Goal: Information Seeking & Learning: Learn about a topic

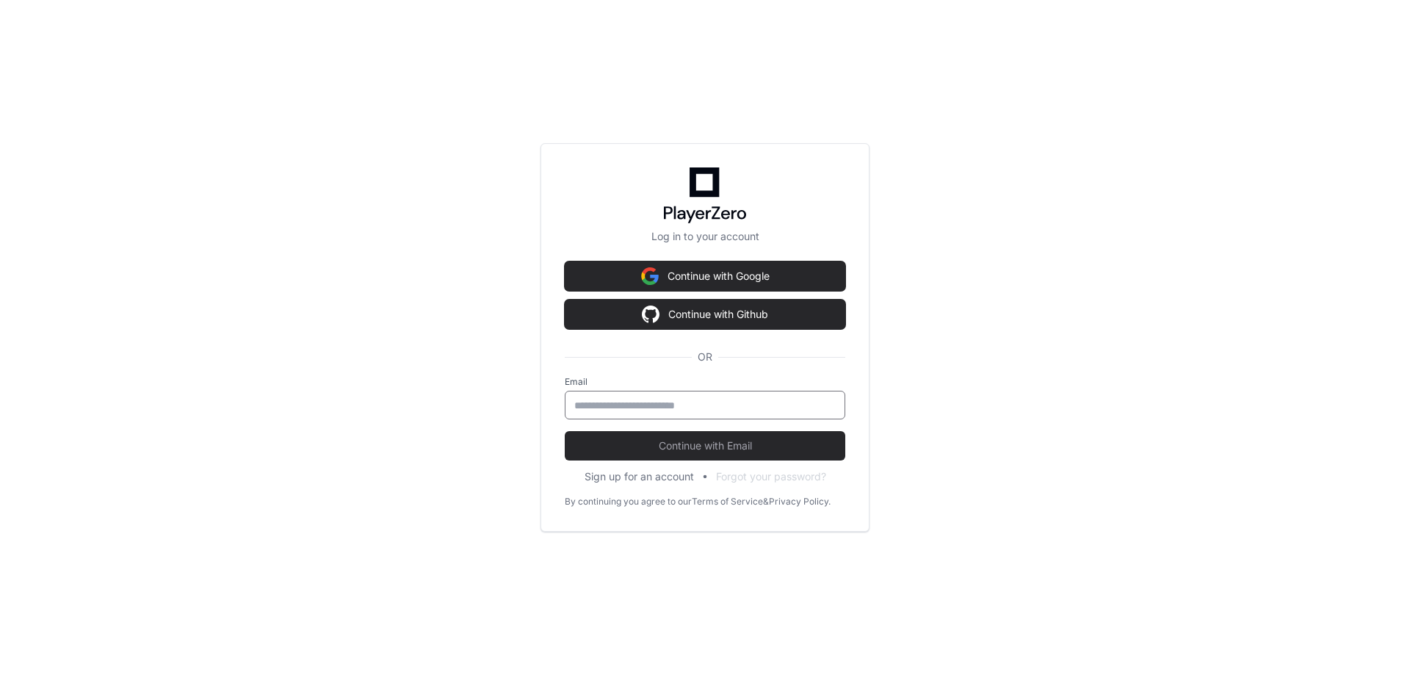
click at [798, 408] on input "email" at bounding box center [704, 405] width 261 height 15
type input "**********"
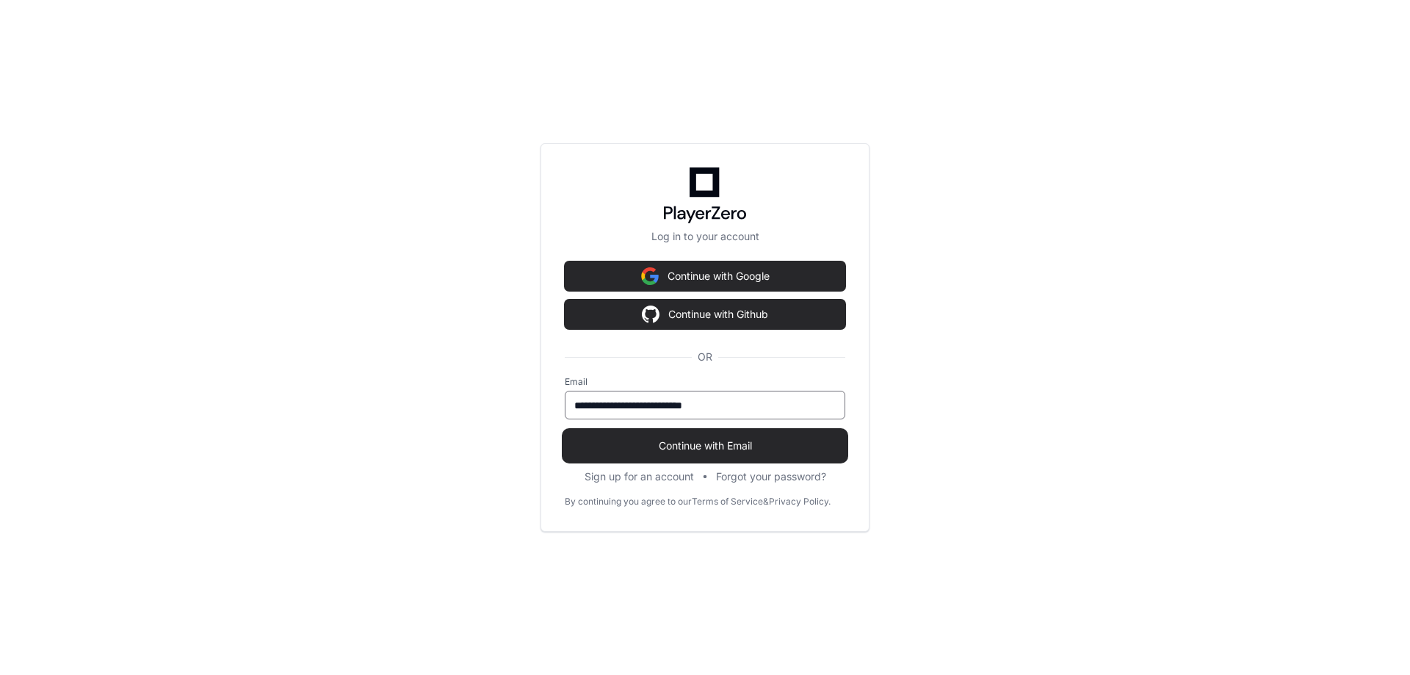
click at [748, 446] on span "Continue with Email" at bounding box center [705, 445] width 281 height 15
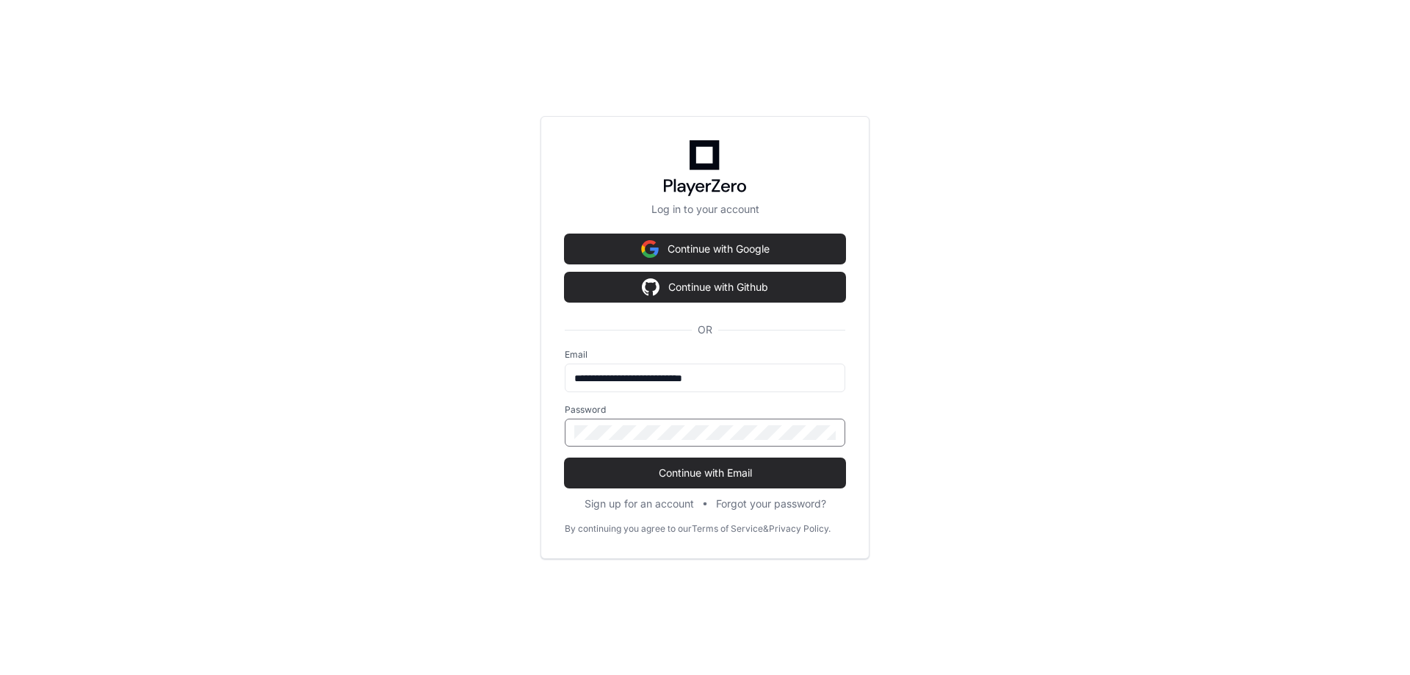
click at [565, 458] on button "Continue with Email" at bounding box center [705, 472] width 281 height 29
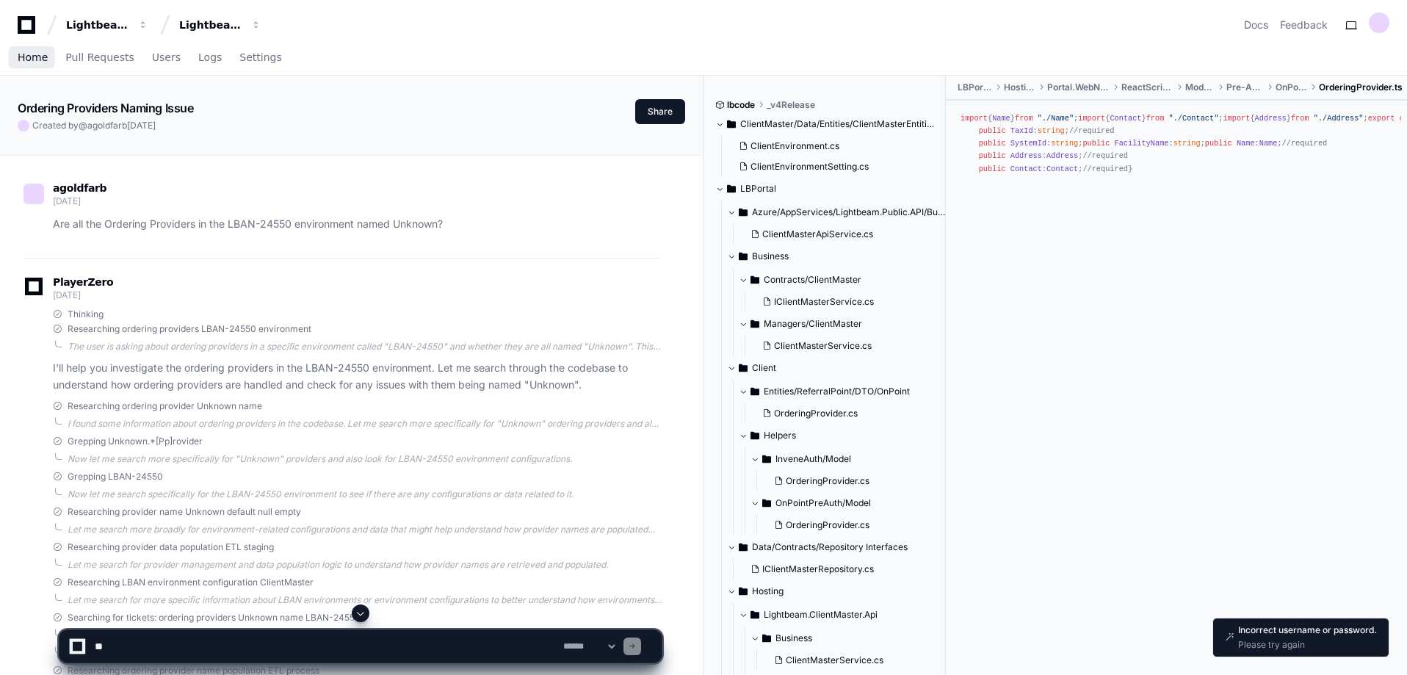
click at [26, 59] on span "Home" at bounding box center [33, 57] width 30 height 9
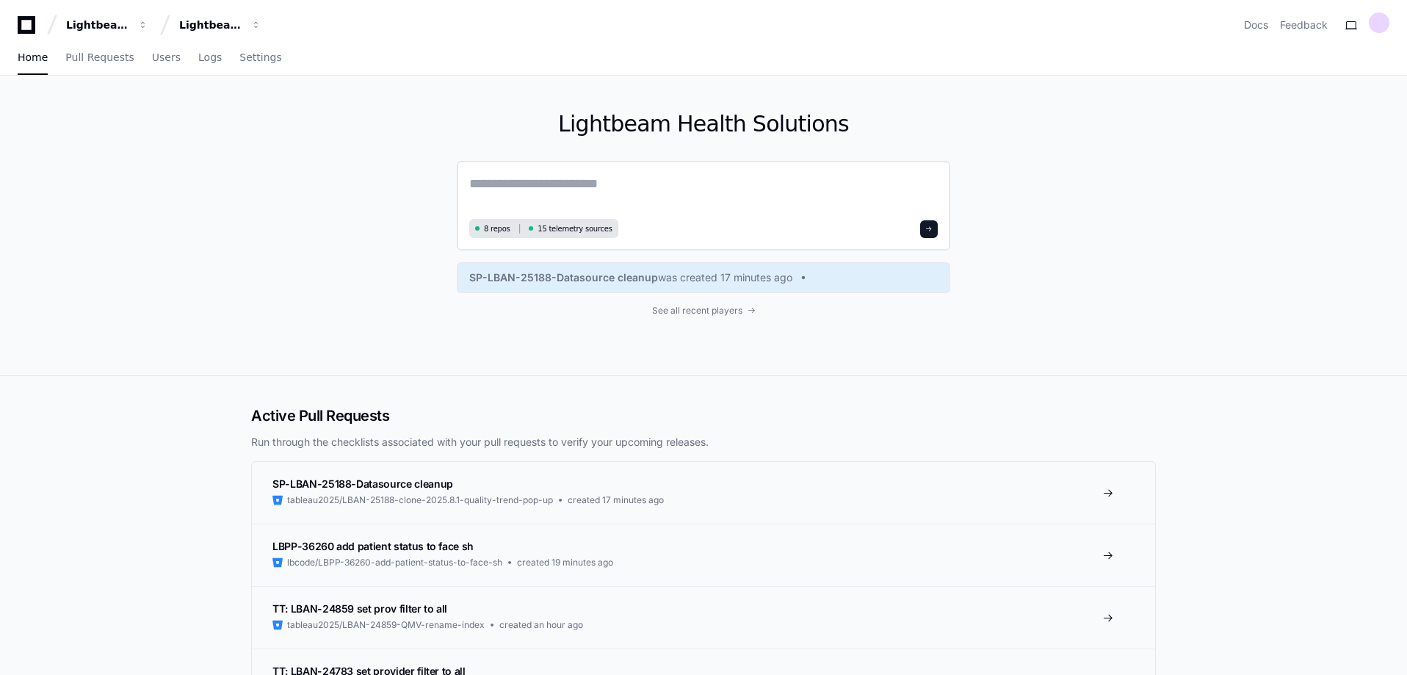
drag, startPoint x: 502, startPoint y: 181, endPoint x: 509, endPoint y: 178, distance: 7.6
click at [504, 181] on textarea at bounding box center [703, 193] width 469 height 41
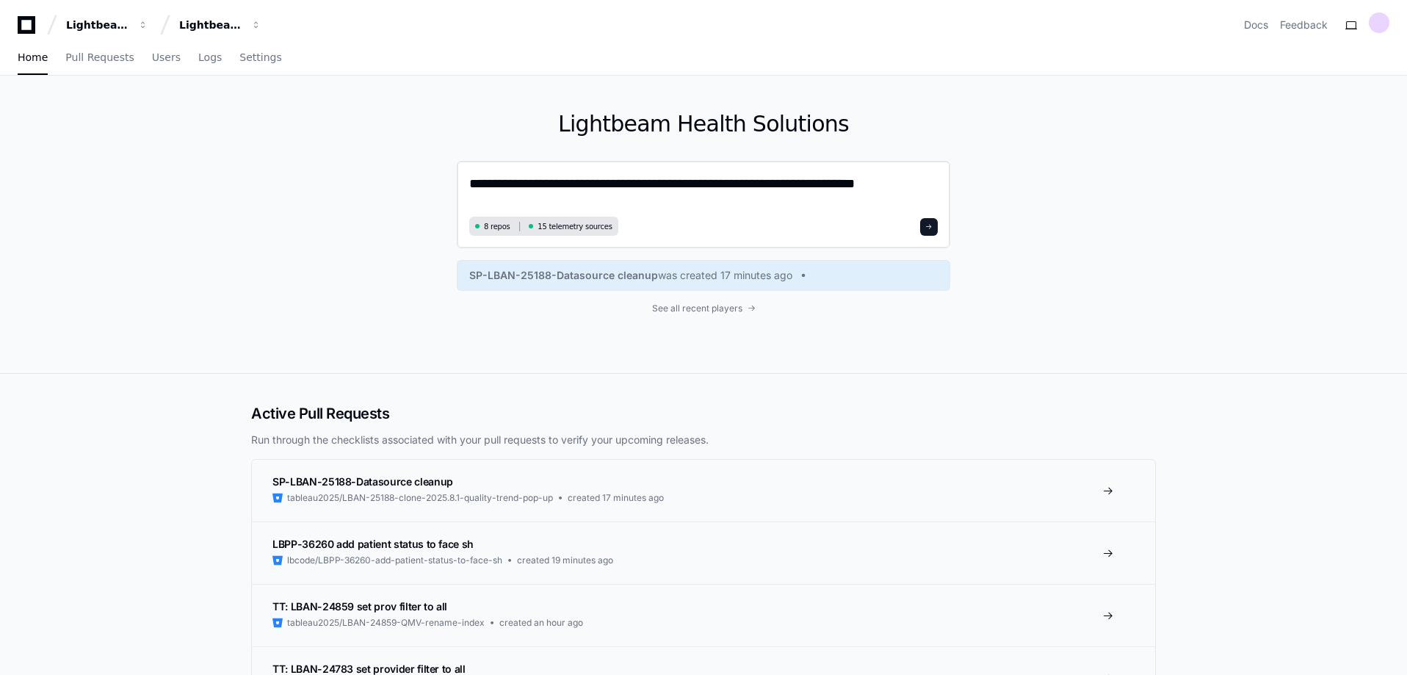
click at [623, 188] on textarea "**********" at bounding box center [703, 192] width 469 height 39
drag, startPoint x: 932, startPoint y: 184, endPoint x: 936, endPoint y: 209, distance: 26.1
click at [932, 186] on textarea "**********" at bounding box center [703, 192] width 469 height 39
type textarea "**********"
click at [933, 228] on span at bounding box center [928, 226] width 7 height 7
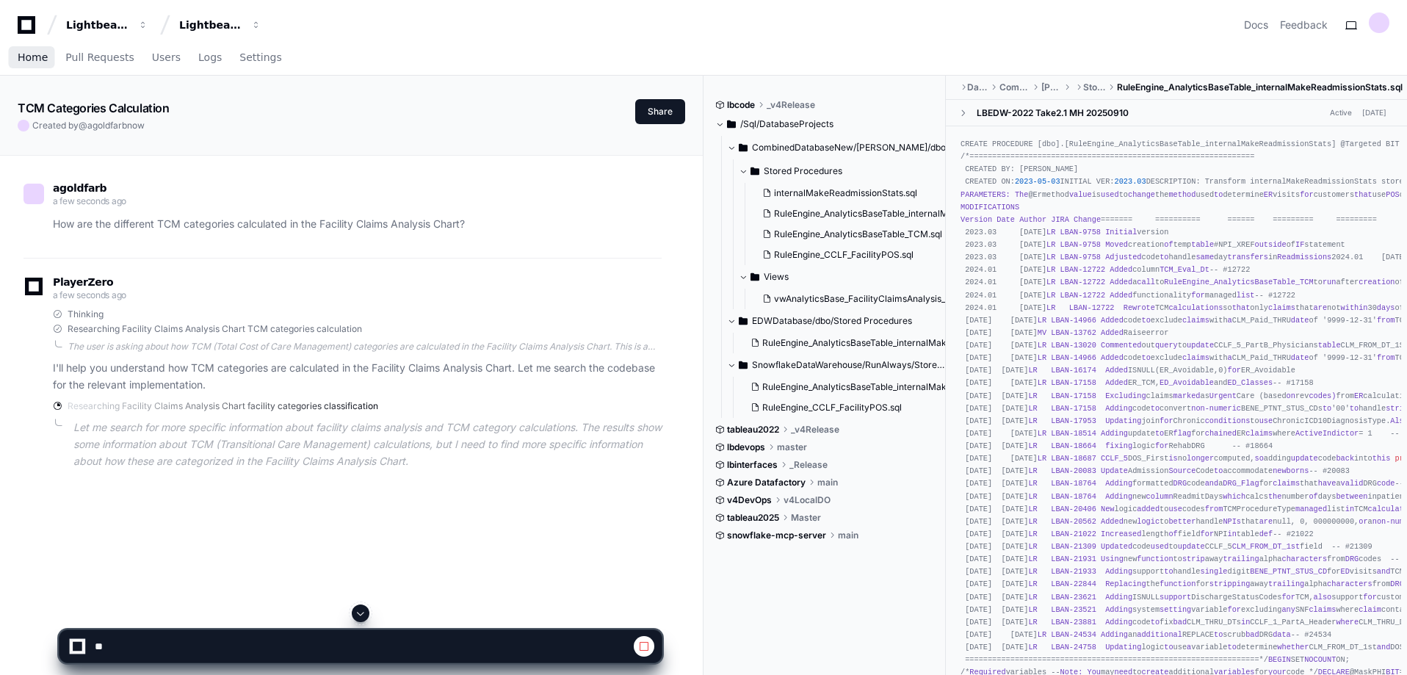
click at [29, 54] on span "Home" at bounding box center [33, 57] width 30 height 9
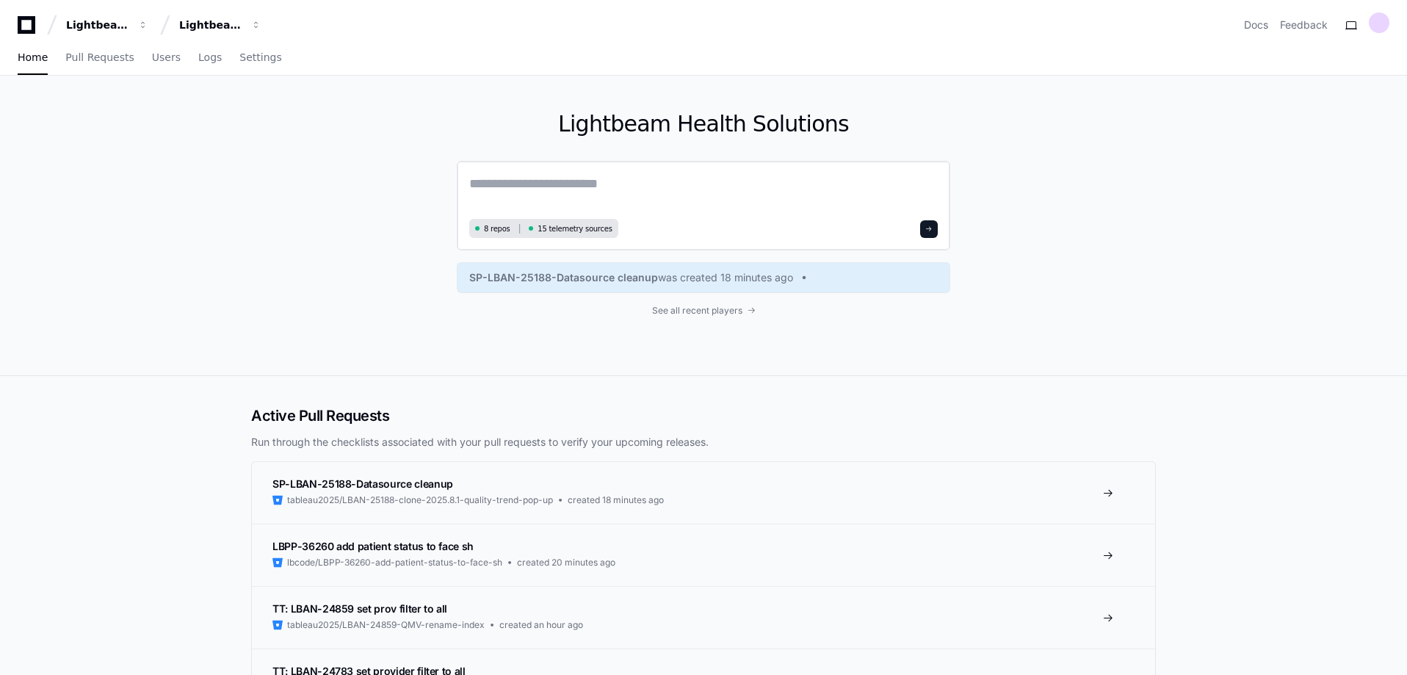
click at [618, 188] on textarea at bounding box center [703, 193] width 469 height 41
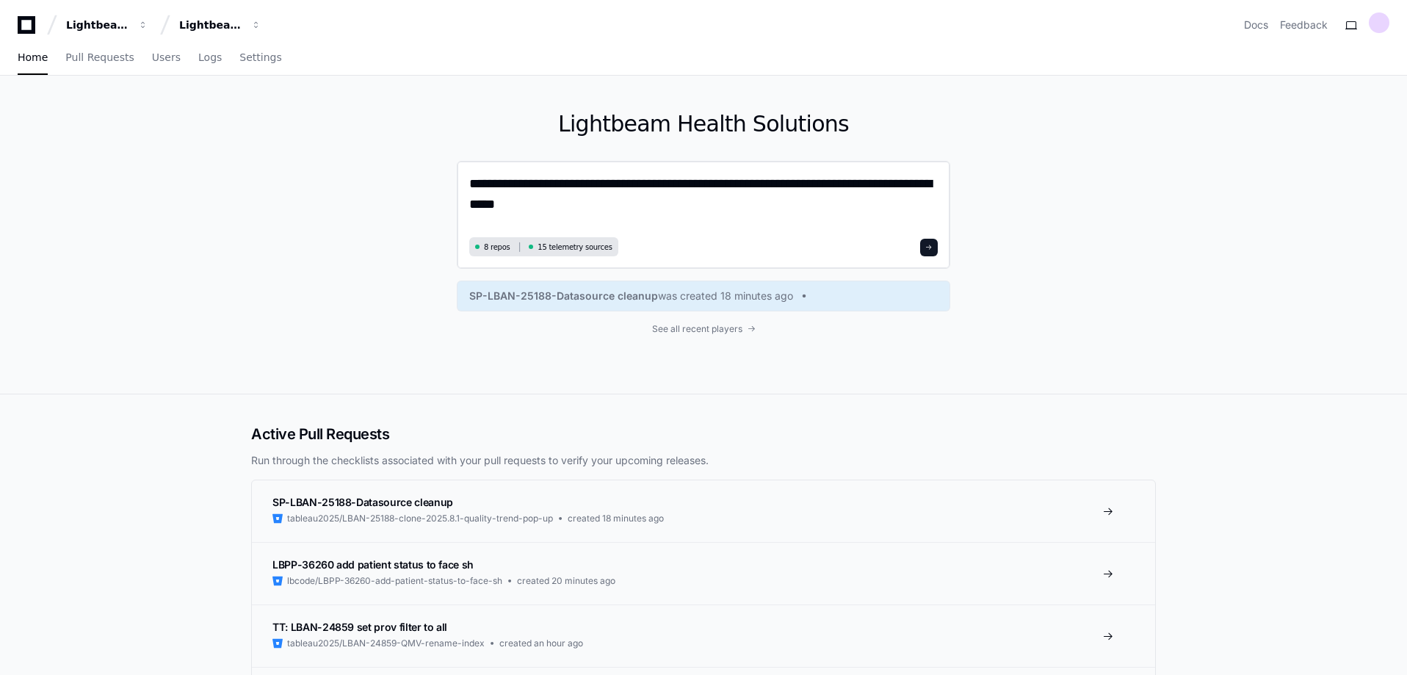
type textarea "**********"
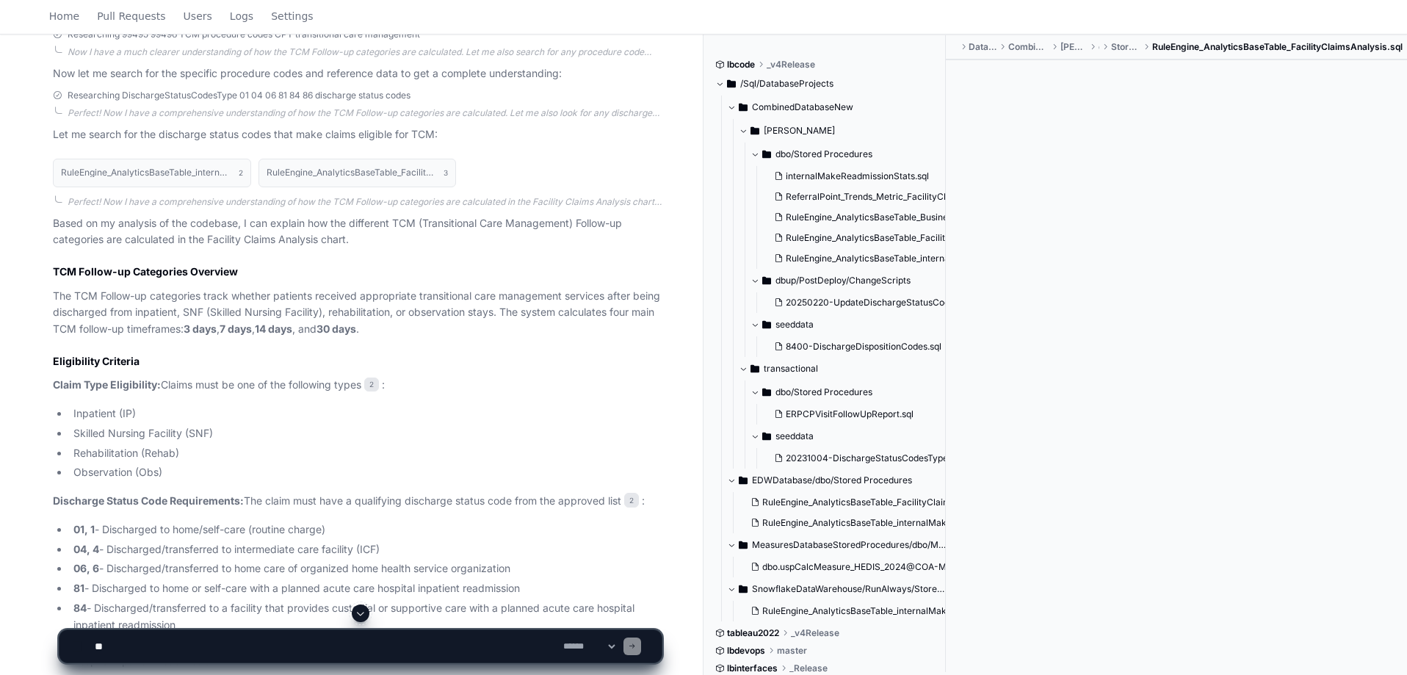
scroll to position [734, 0]
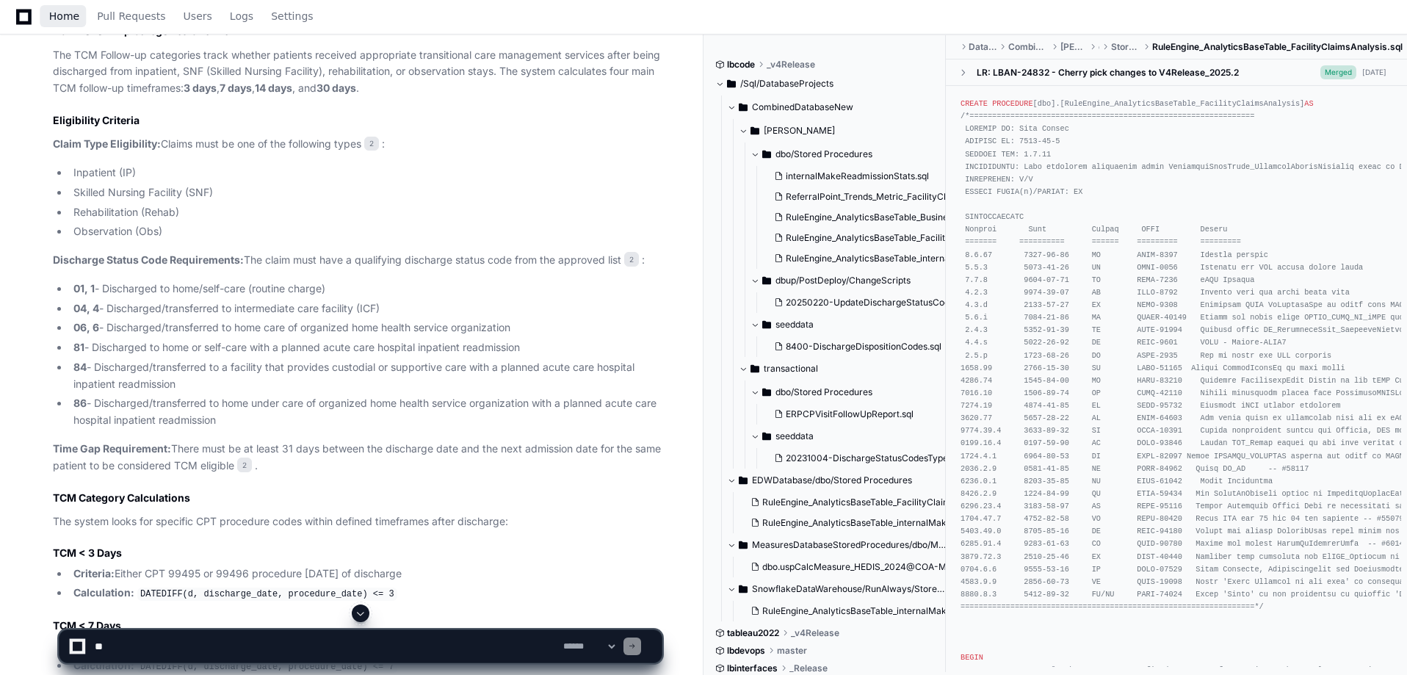
click at [61, 16] on span "Home" at bounding box center [64, 16] width 30 height 9
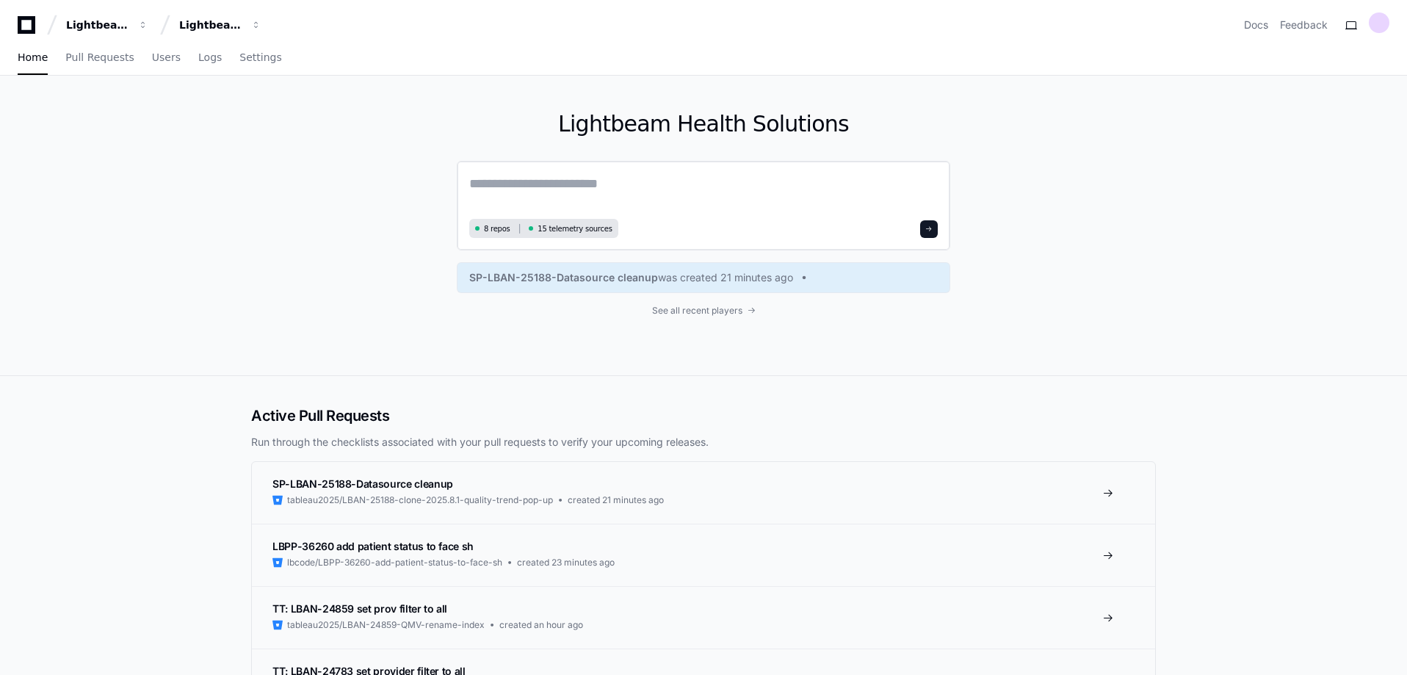
click at [496, 200] on textarea at bounding box center [703, 193] width 469 height 41
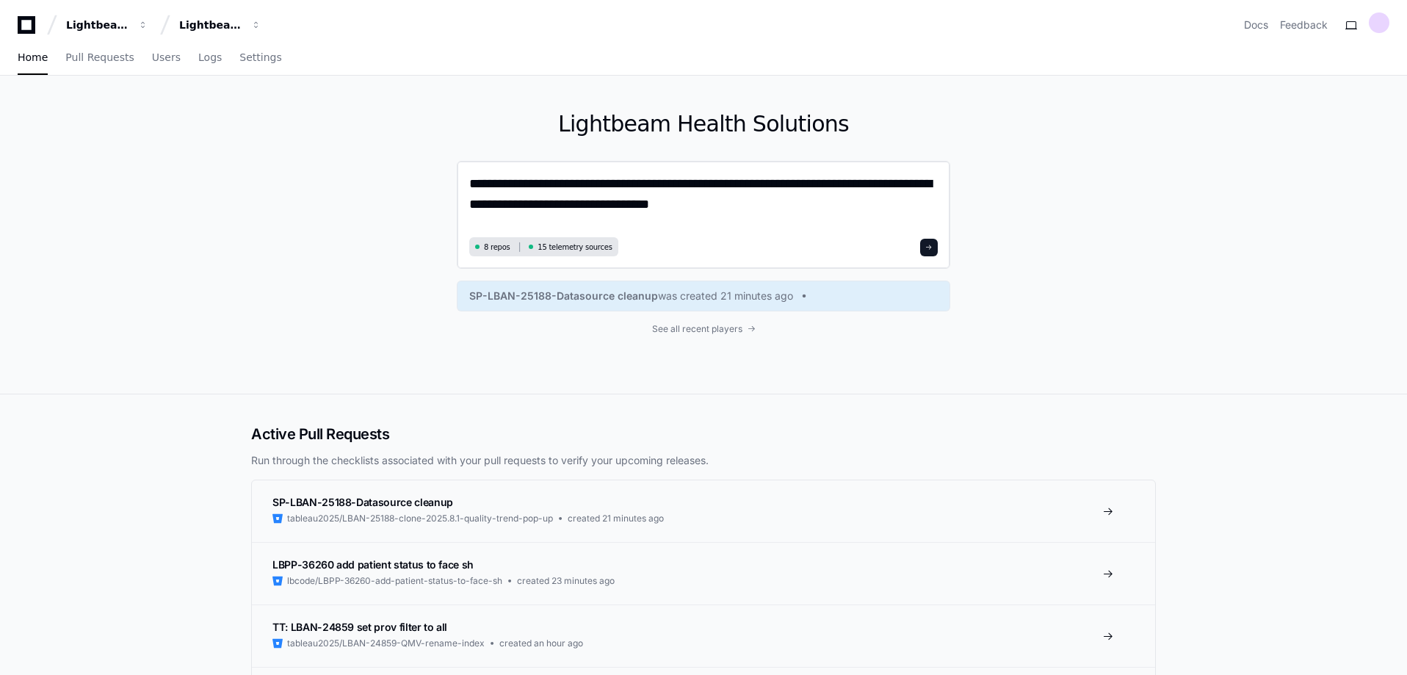
type textarea "**********"
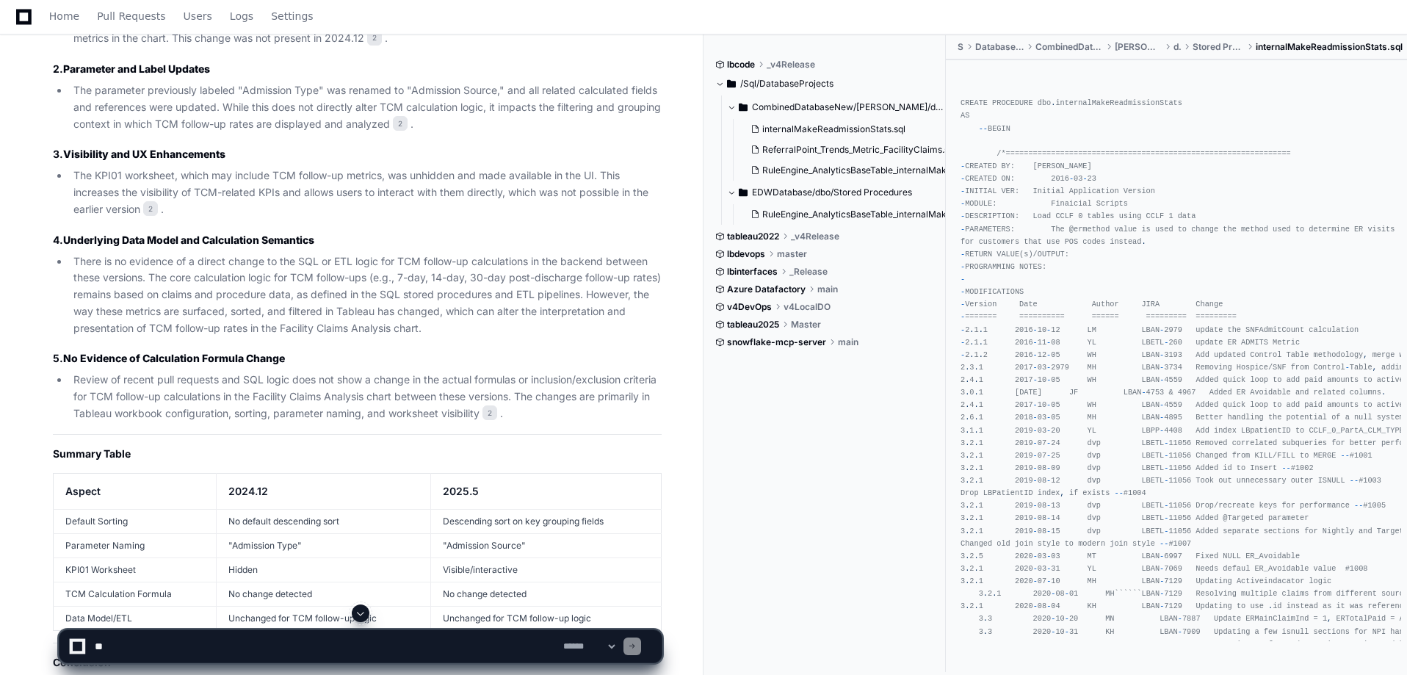
scroll to position [834, 0]
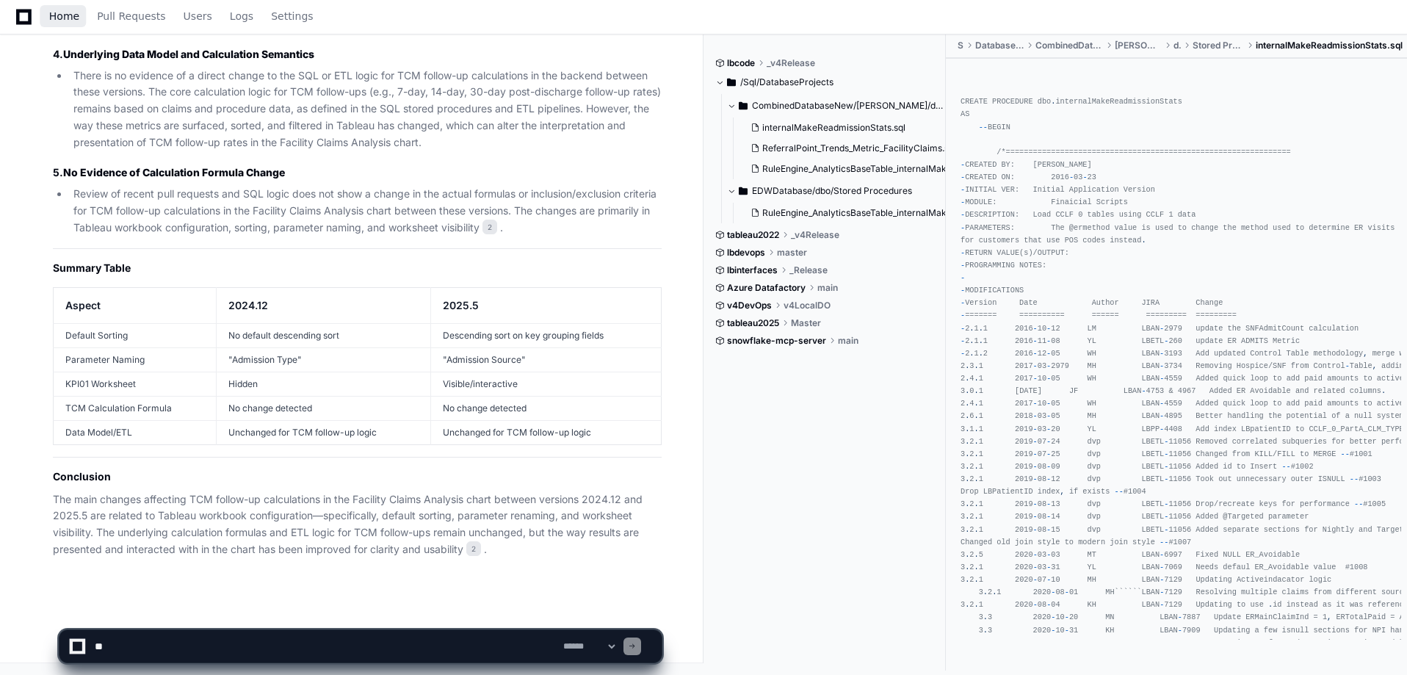
click at [65, 12] on span "Home" at bounding box center [64, 16] width 30 height 9
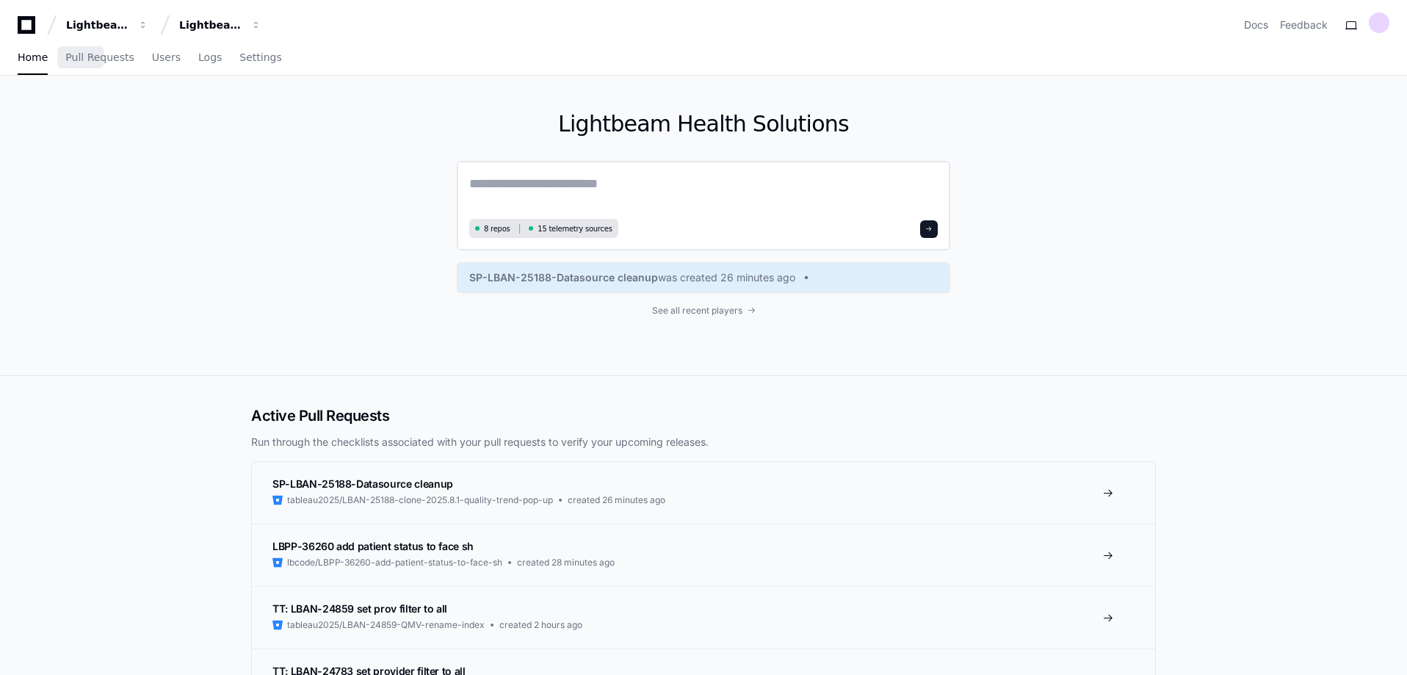
click at [509, 182] on textarea at bounding box center [703, 193] width 469 height 41
paste textarea "**********"
type textarea "**********"
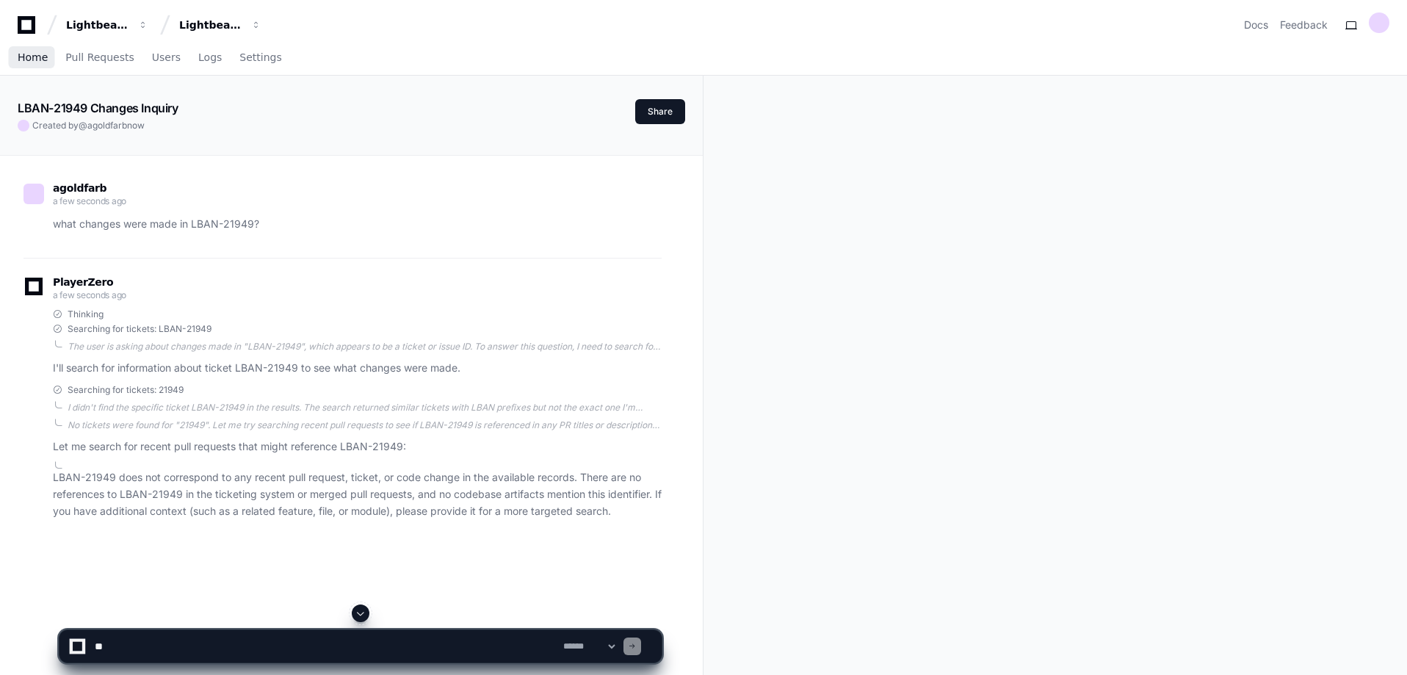
click at [31, 54] on span "Home" at bounding box center [33, 57] width 30 height 9
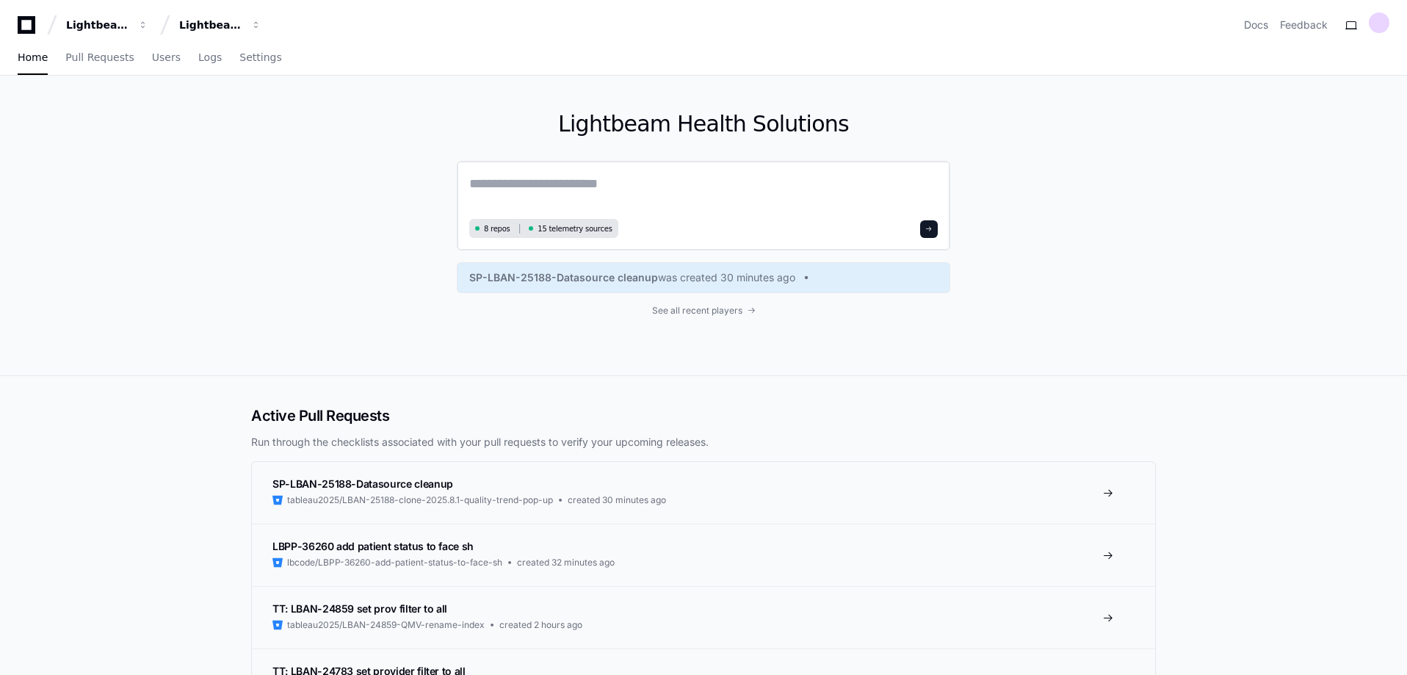
click at [574, 200] on textarea at bounding box center [703, 193] width 469 height 41
drag, startPoint x: 563, startPoint y: 182, endPoint x: 590, endPoint y: 184, distance: 26.5
click at [590, 184] on textarea "**********" at bounding box center [703, 192] width 469 height 39
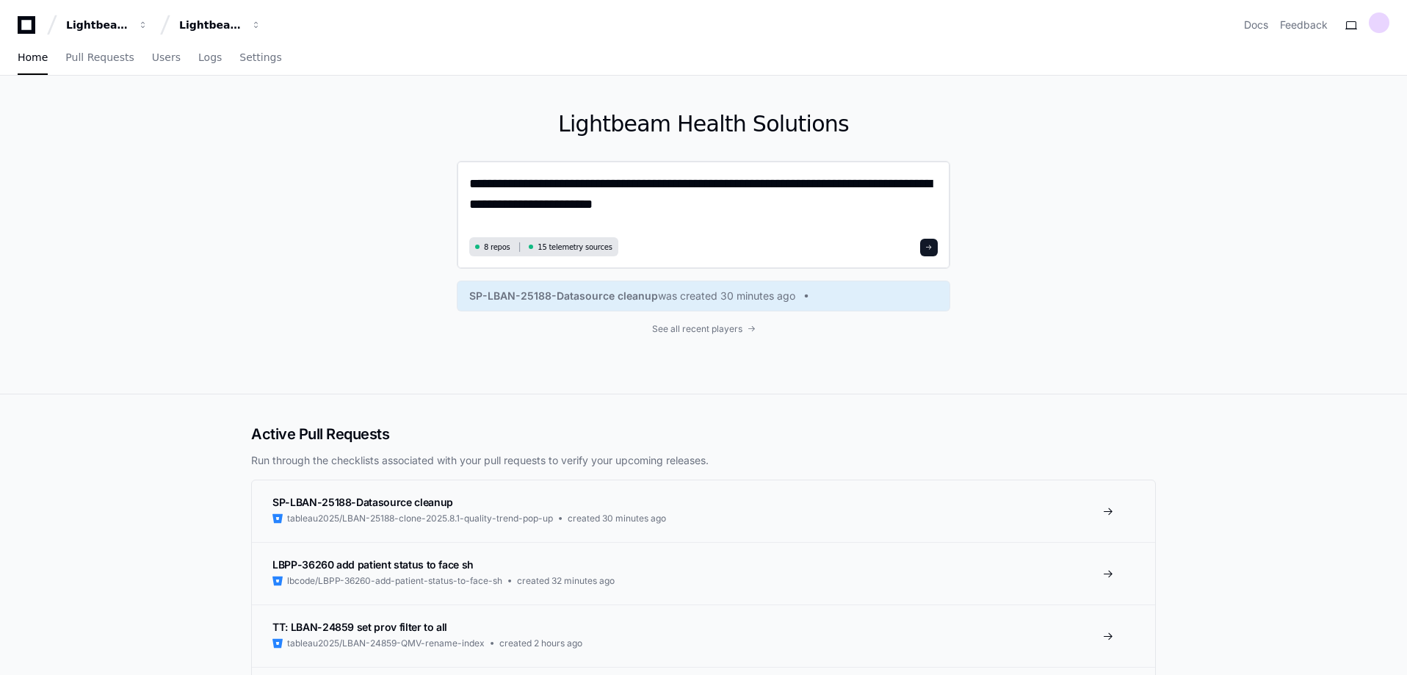
type textarea "**********"
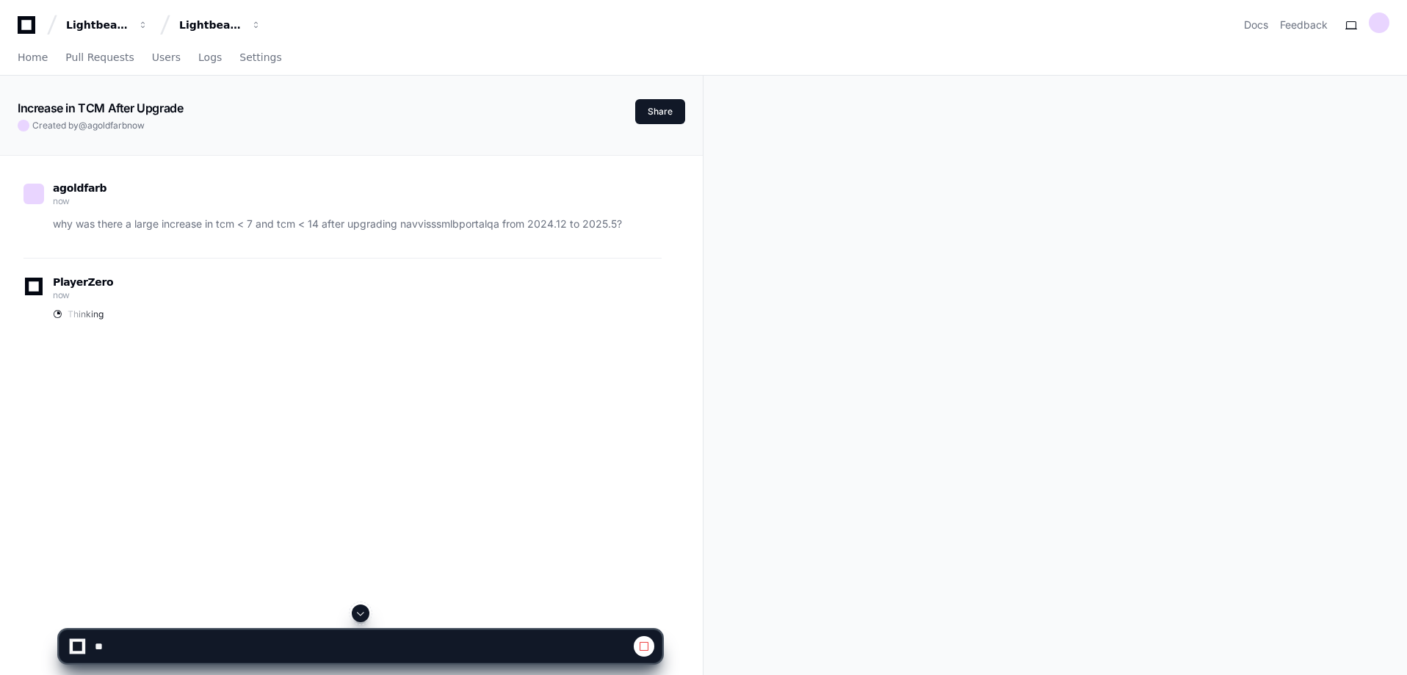
click at [377, 222] on p "why was there a large increase in tcm < 7 and tcm < 14 after upgrading navvisss…" at bounding box center [357, 224] width 609 height 17
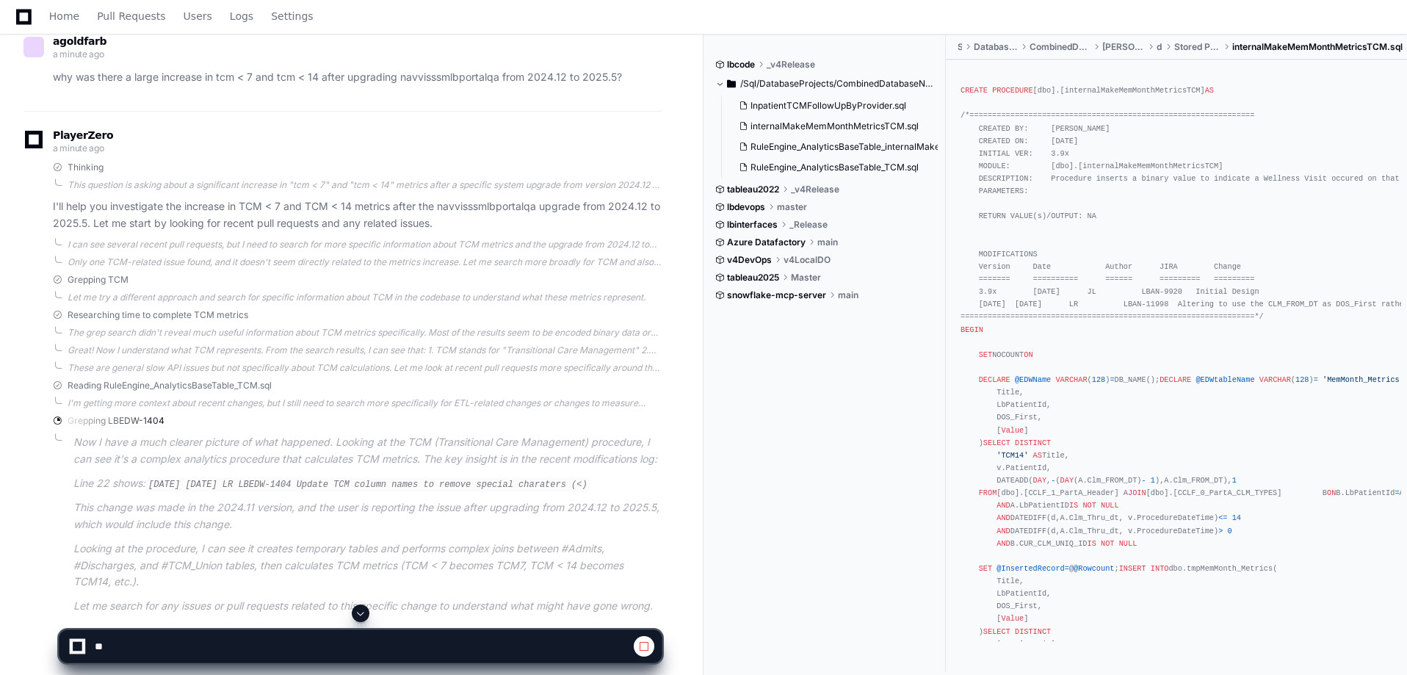
scroll to position [220, 0]
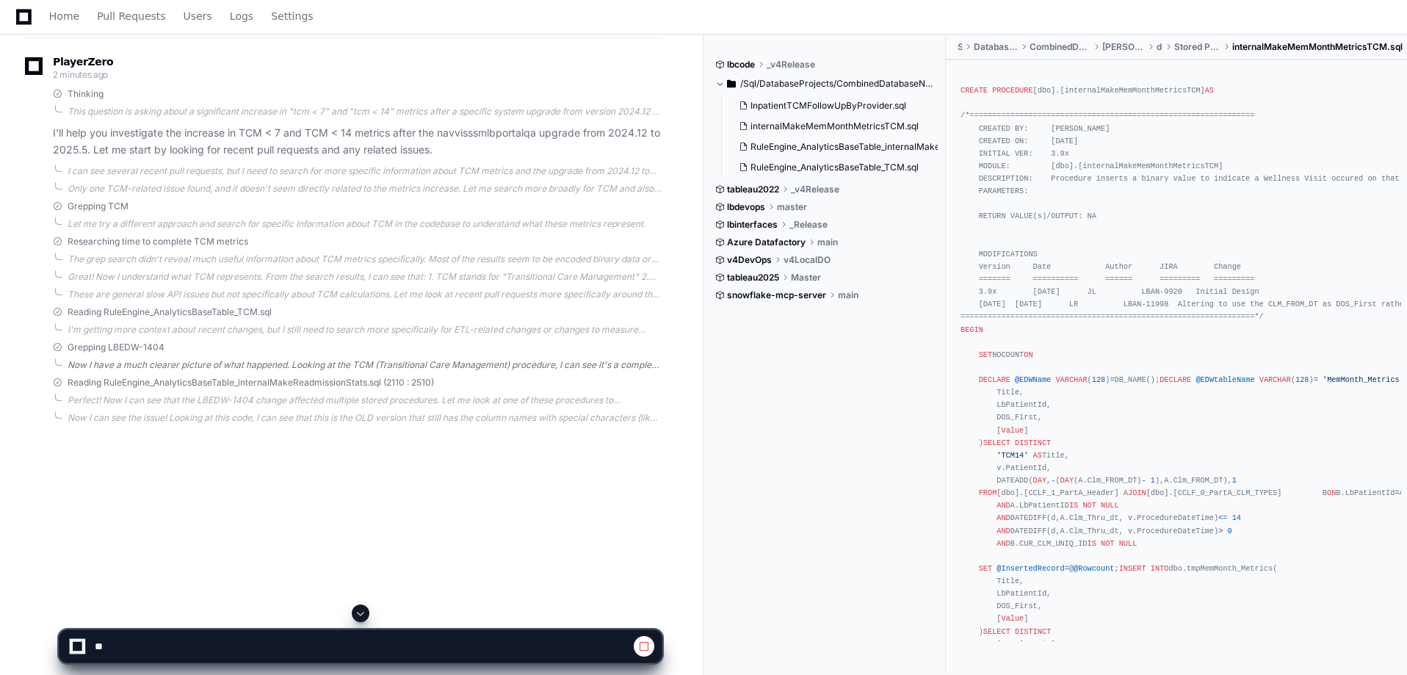
click at [645, 364] on div "Now I have a much clearer picture of what happened. Looking at the TCM (Transit…" at bounding box center [365, 365] width 594 height 12
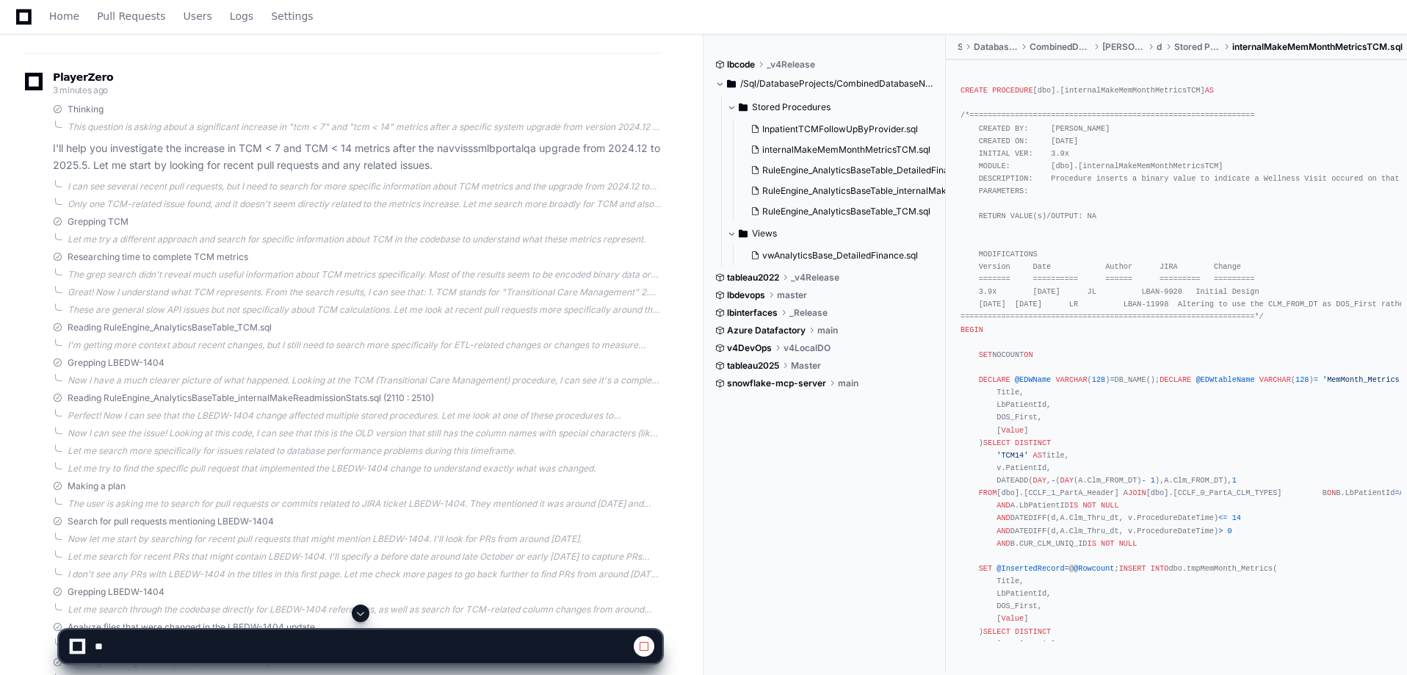
scroll to position [0, 0]
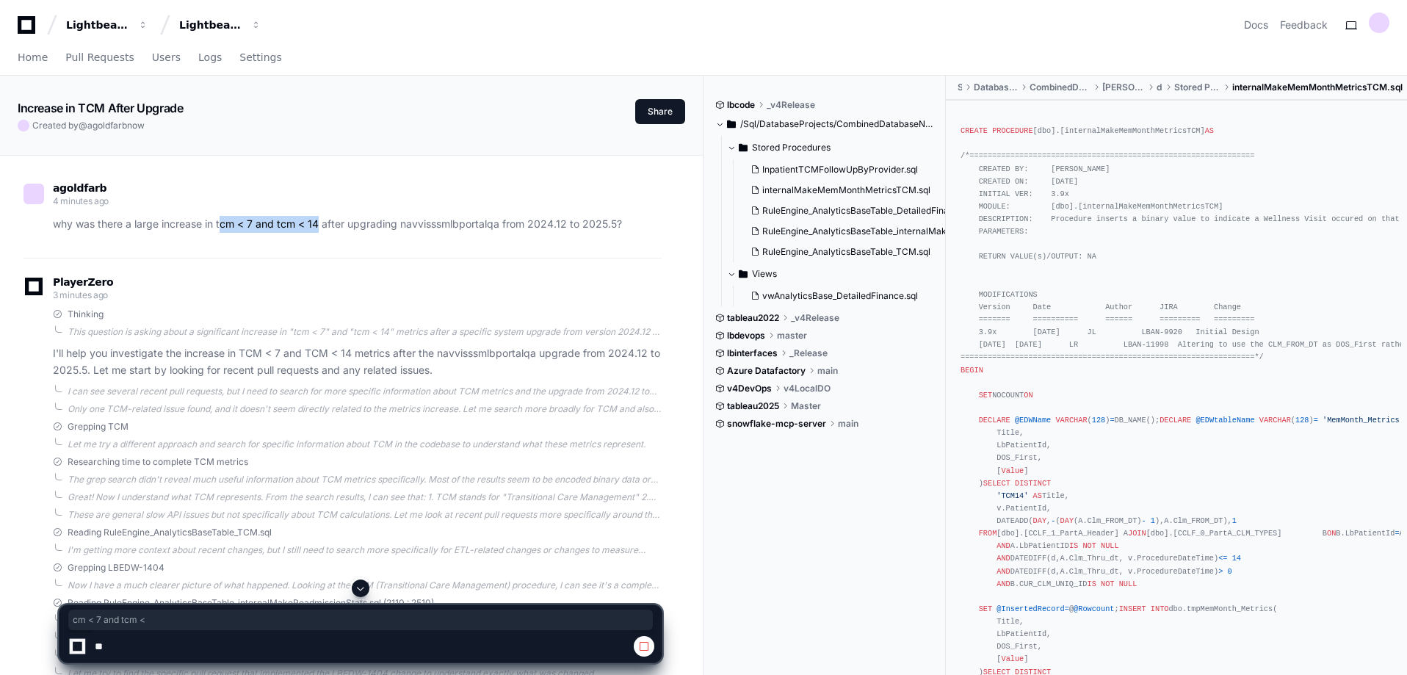
drag, startPoint x: 224, startPoint y: 223, endPoint x: 319, endPoint y: 224, distance: 94.7
click at [319, 224] on p "why was there a large increase in tcm < 7 and tcm < 14 after upgrading navvisss…" at bounding box center [357, 224] width 609 height 17
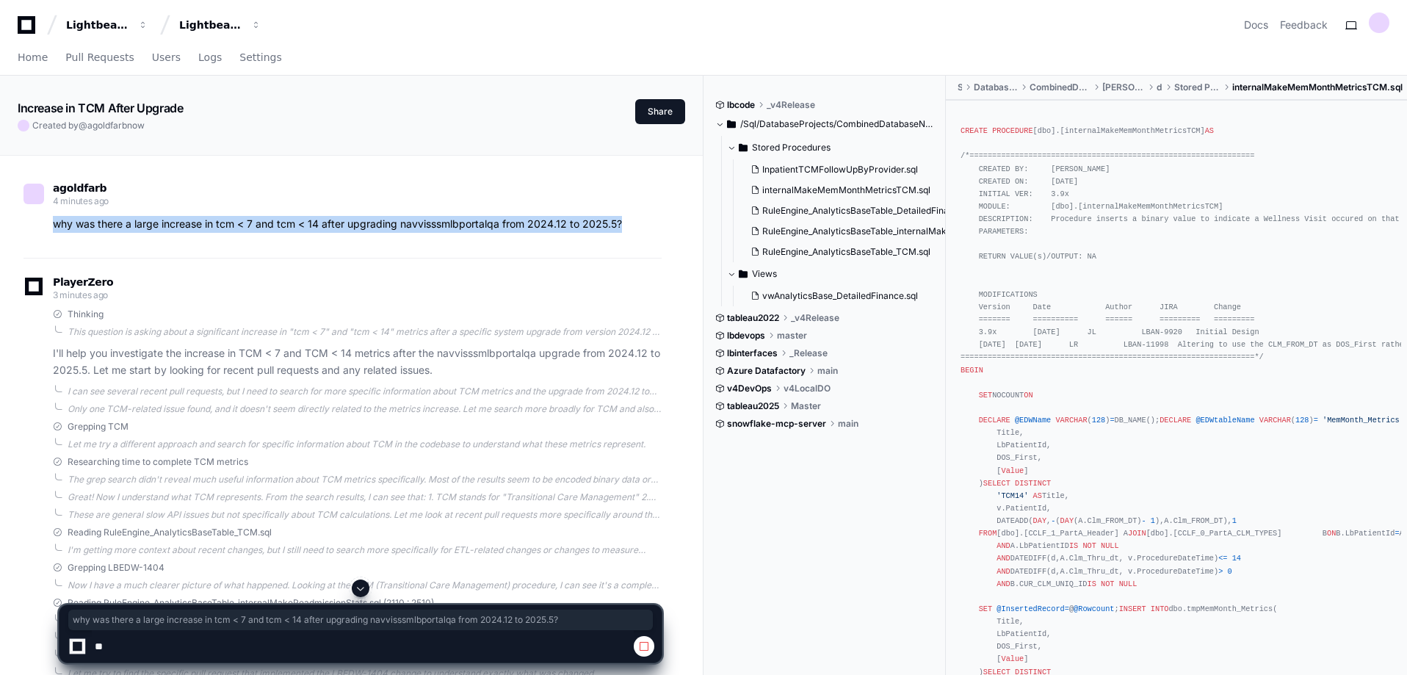
drag, startPoint x: 626, startPoint y: 224, endPoint x: 20, endPoint y: 225, distance: 606.6
click at [20, 225] on div "agoldfarb 4 minutes ago why was there a large increase in tcm < 7 and tcm < 14 …" at bounding box center [352, 626] width 668 height 941
copy p "why was there a large increase in tcm < 7 and tcm < 14 after upgrading navvisss…"
click at [35, 54] on span "Home" at bounding box center [33, 57] width 30 height 9
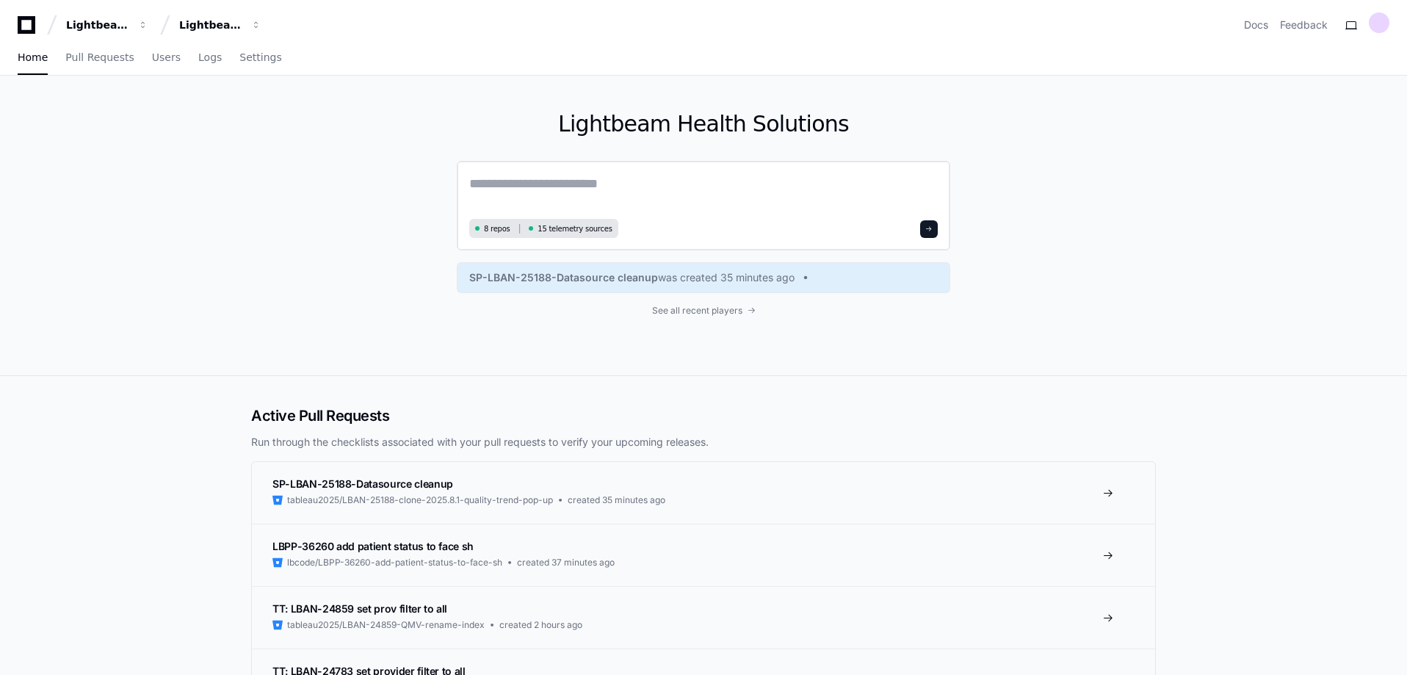
click at [505, 185] on textarea at bounding box center [703, 193] width 469 height 41
paste textarea "**********"
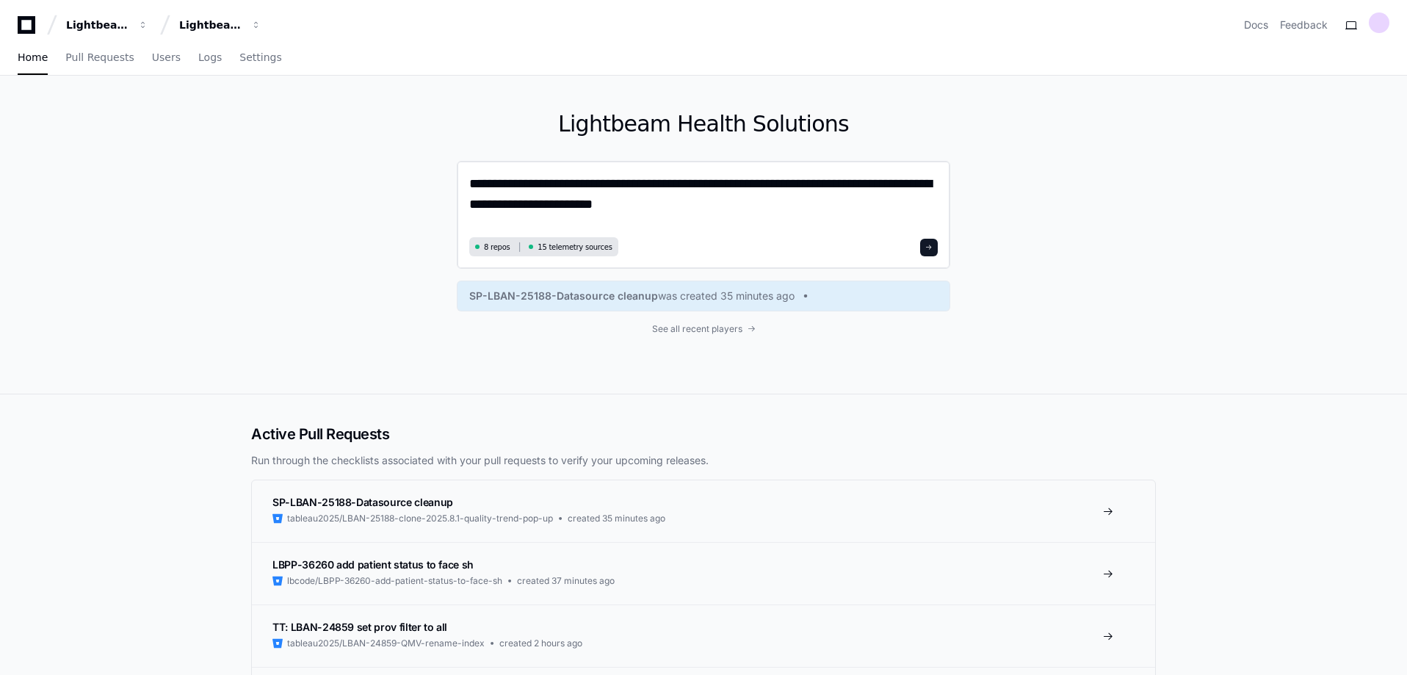
click at [780, 187] on textarea "**********" at bounding box center [703, 202] width 469 height 59
type textarea "**********"
click at [932, 250] on span at bounding box center [928, 247] width 7 height 7
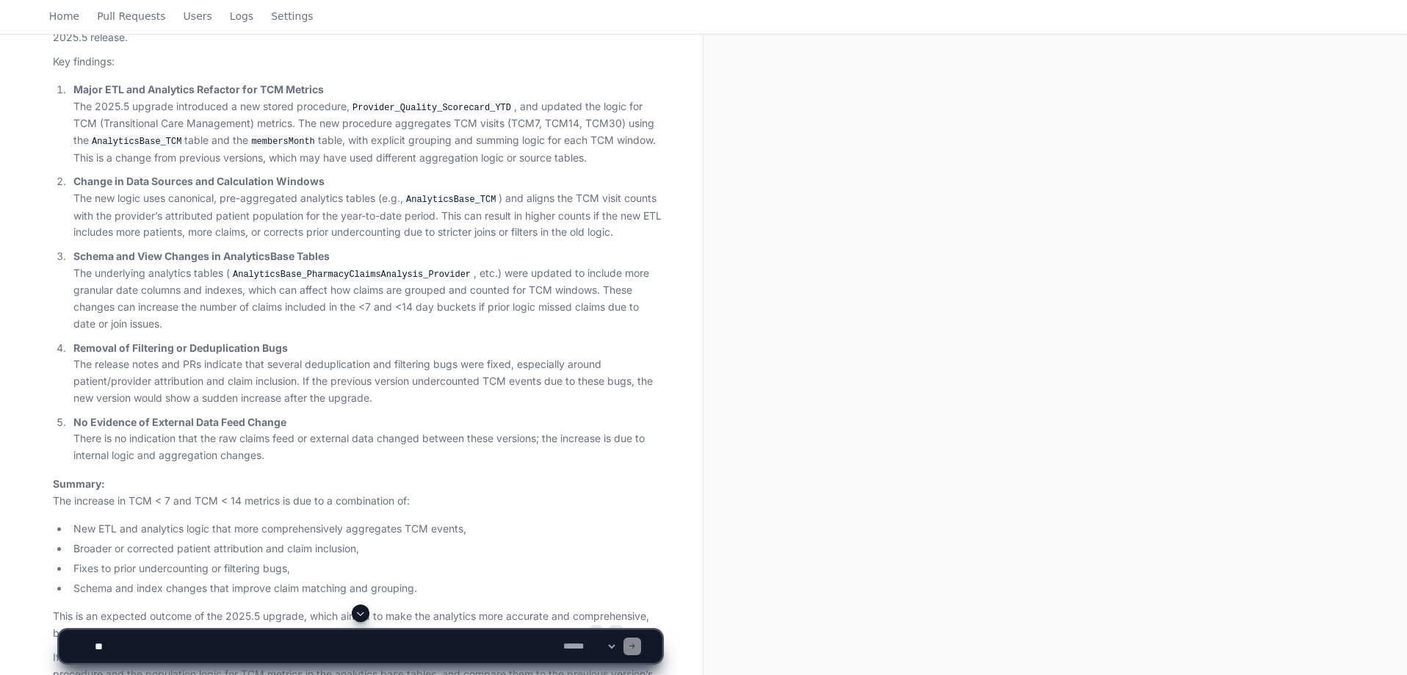
scroll to position [511, 0]
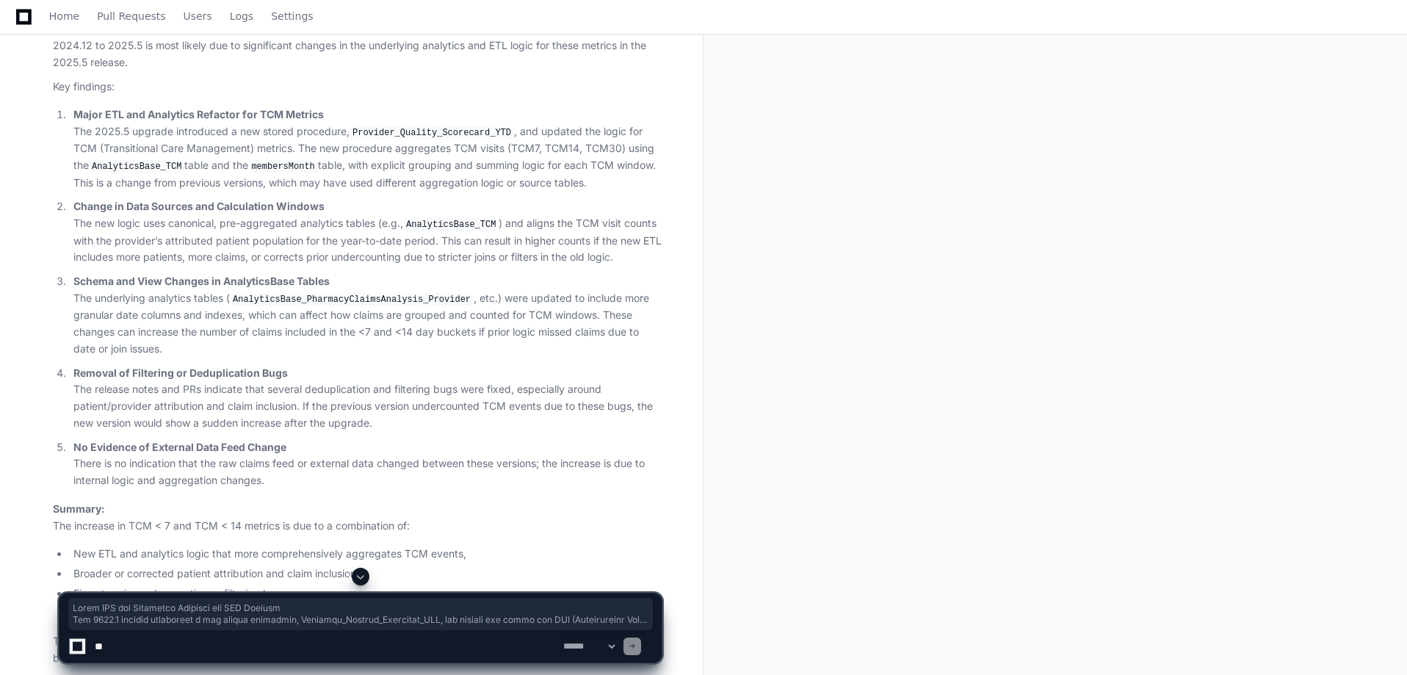
drag, startPoint x: 316, startPoint y: 480, endPoint x: 62, endPoint y: 118, distance: 441.9
click at [62, 118] on ol "Major ETL and Analytics Refactor for TCM Metrics The 2025.5 upgrade introduced …" at bounding box center [357, 297] width 609 height 383
copy ol "Lorem IPS dol Sitametco Adipisci eli SED Doeiusm Tem 7501.6 incidid utlaboreet …"
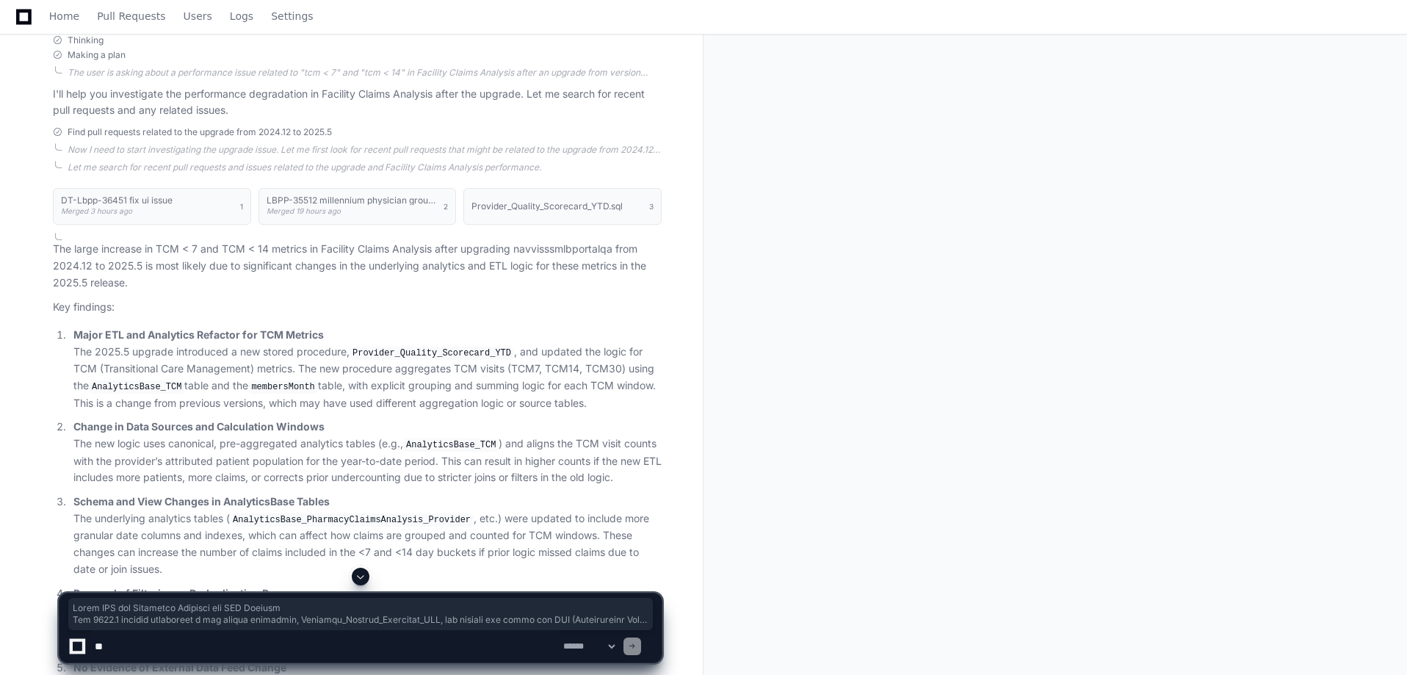
scroll to position [217, 0]
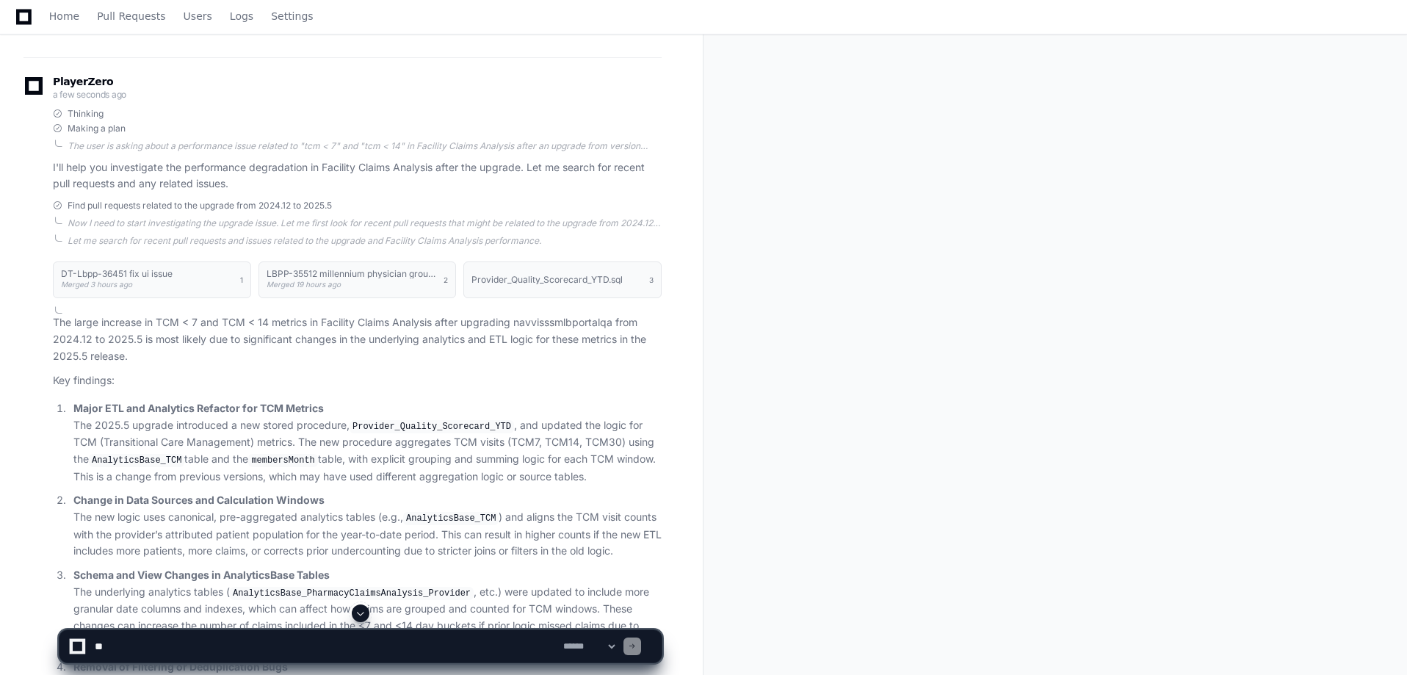
click at [228, 327] on p "The large increase in TCM < 7 and TCM < 14 metrics in Facility Claims Analysis …" at bounding box center [357, 339] width 609 height 50
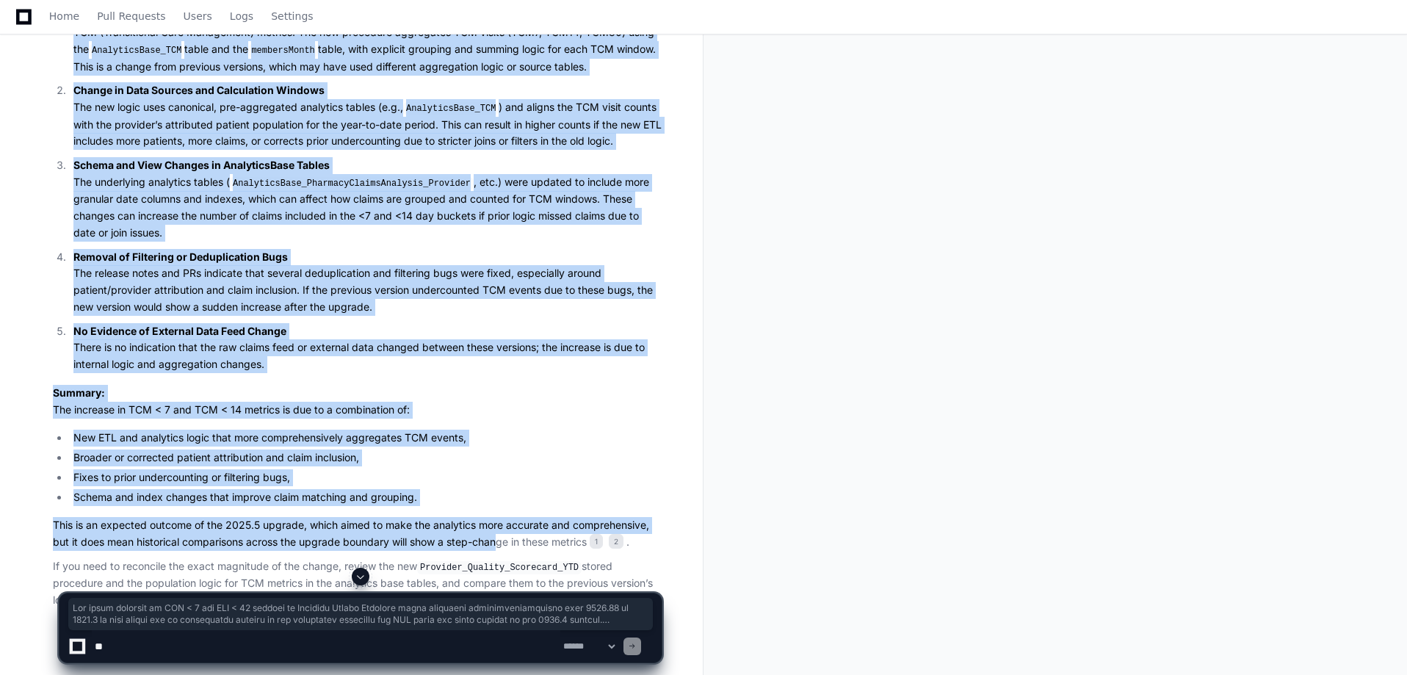
scroll to position [658, 0]
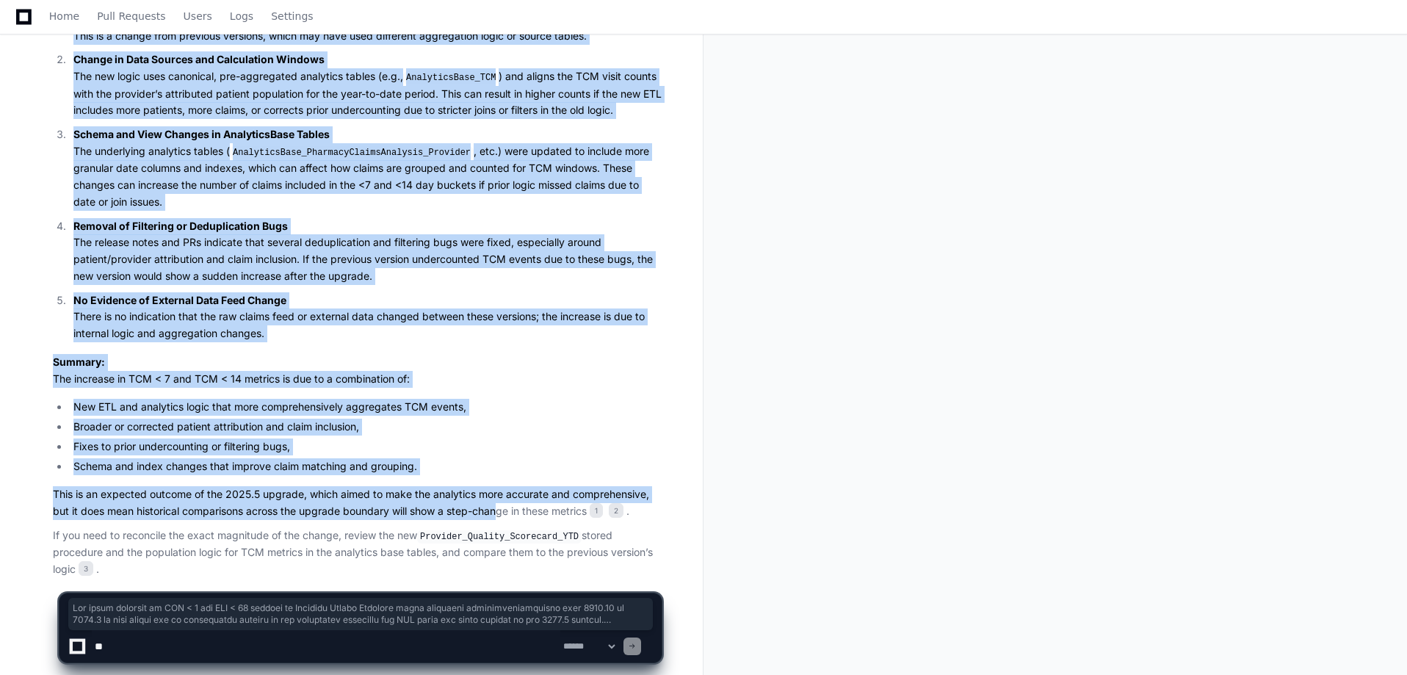
drag, startPoint x: 51, startPoint y: 320, endPoint x: 632, endPoint y: 547, distance: 622.9
click at [632, 547] on div "DT-Lbpp-36451 fix ui issue Merged 3 hours ago 1 LBPP-35512 millennium physician…" at bounding box center [342, 195] width 638 height 766
click at [549, 483] on article "The large increase in TCM < 7 and TCM < 14 metrics in Facility Claims Analysis …" at bounding box center [357, 226] width 609 height 704
click at [588, 510] on p "This is an expected outcome of the 2025.5 upgrade, which aimed to make the anal…" at bounding box center [357, 503] width 609 height 34
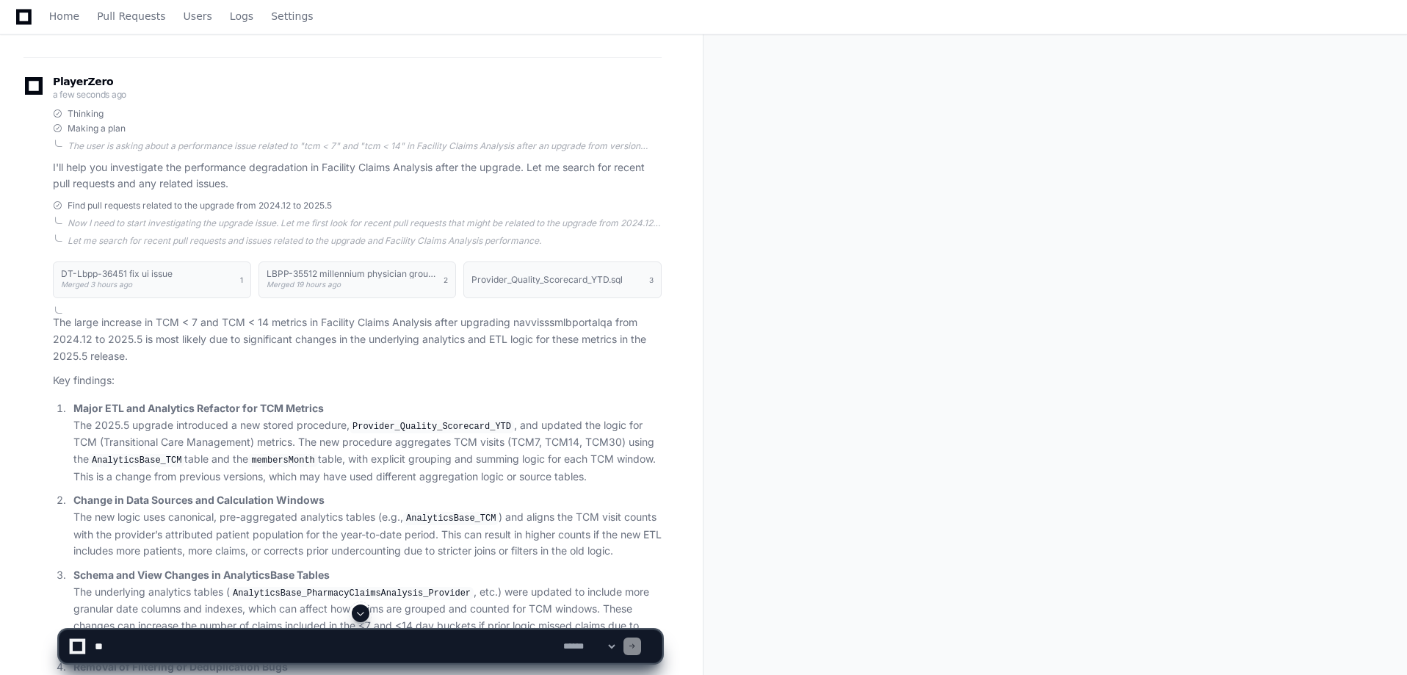
scroll to position [291, 0]
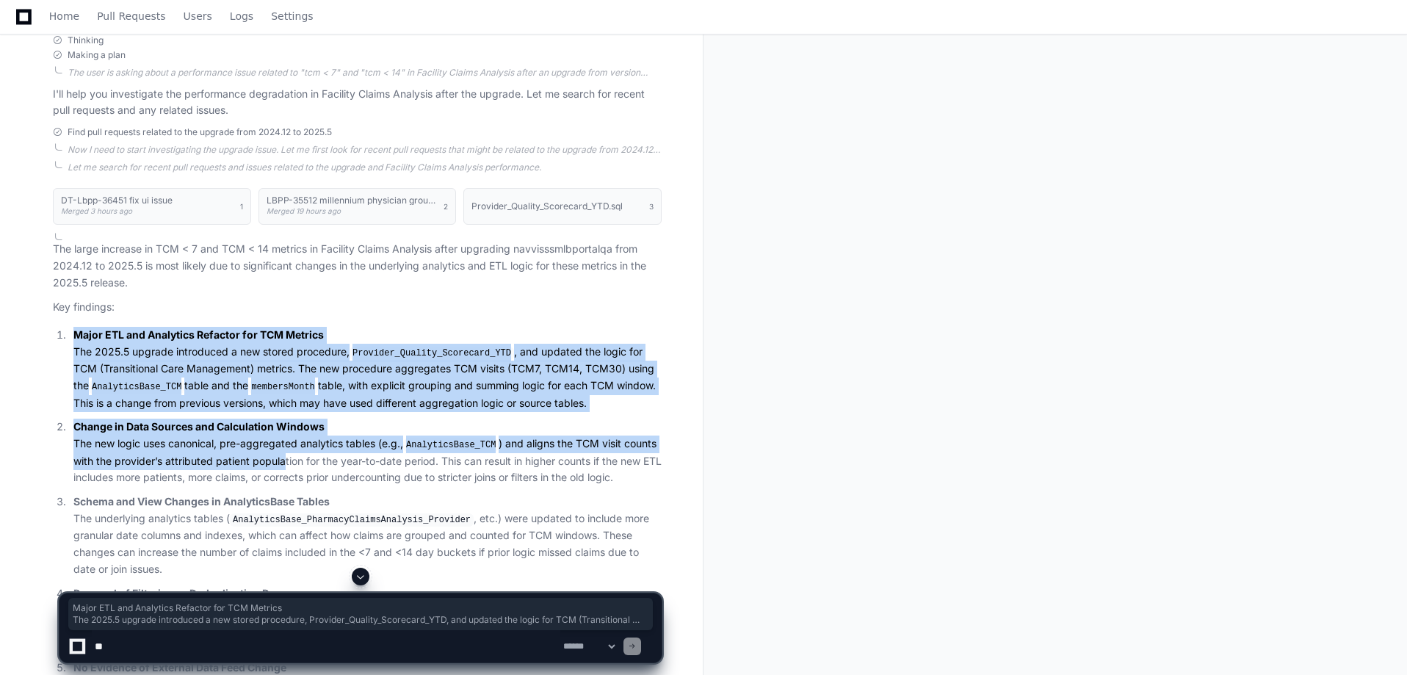
drag, startPoint x: 76, startPoint y: 333, endPoint x: 283, endPoint y: 463, distance: 244.7
click at [283, 463] on ol "Major ETL and Analytics Refactor for TCM Metrics The 2025.5 upgrade introduced …" at bounding box center [357, 518] width 609 height 383
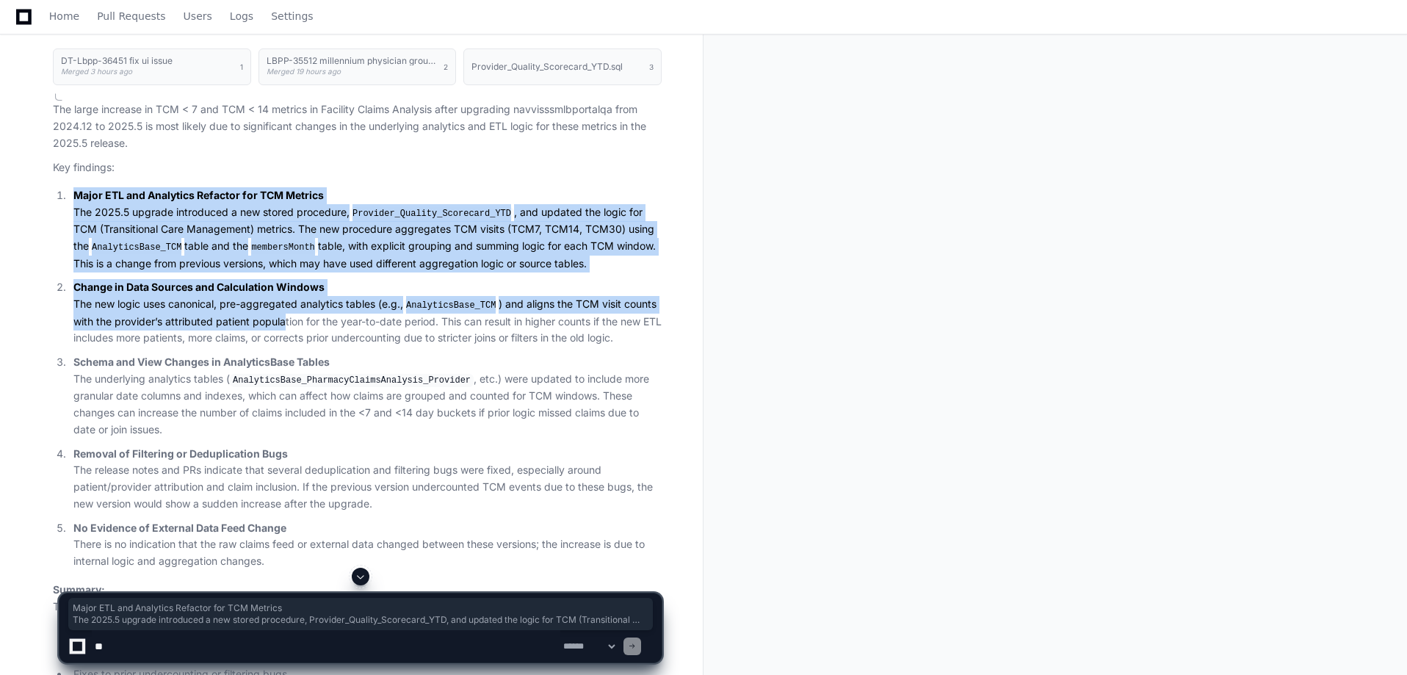
scroll to position [511, 0]
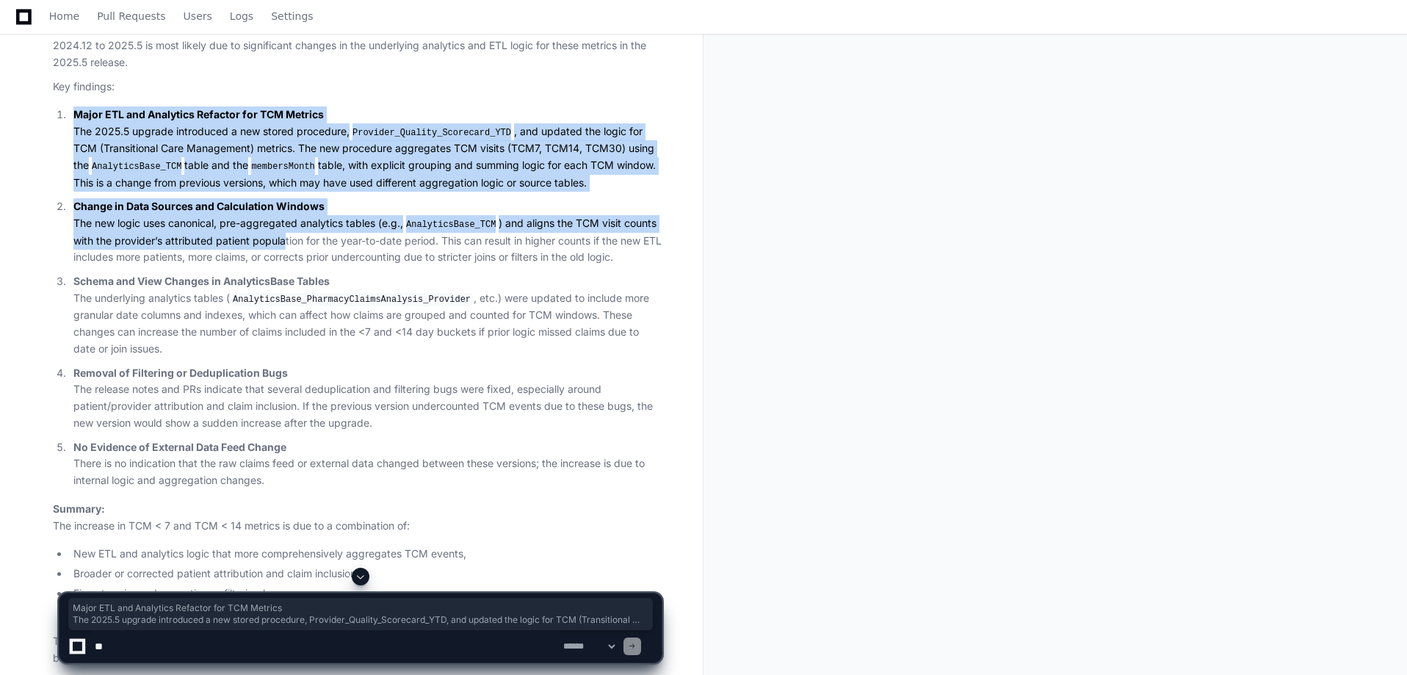
click at [158, 225] on p "Change in Data Sources and Calculation Windows The new logic uses canonical, pr…" at bounding box center [367, 232] width 588 height 68
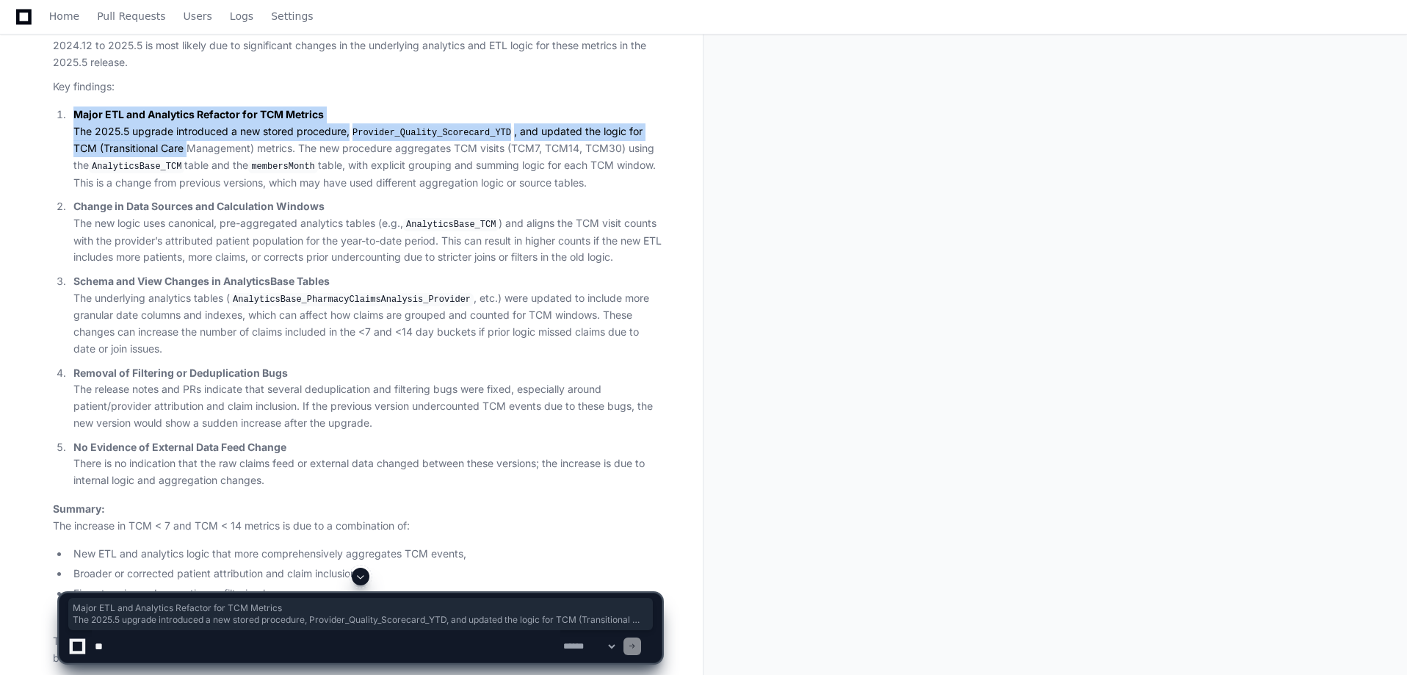
drag, startPoint x: 76, startPoint y: 115, endPoint x: 162, endPoint y: 149, distance: 93.0
click at [162, 149] on p "Major ETL and Analytics Refactor for TCM Metrics The 2025.5 upgrade introduced …" at bounding box center [367, 148] width 588 height 84
drag, startPoint x: 51, startPoint y: 84, endPoint x: 362, endPoint y: 477, distance: 501.3
click at [362, 477] on div "DT-Lbpp-36451 fix ui issue Merged 3 hours ago 1 LBPP-35512 millennium physician…" at bounding box center [342, 342] width 638 height 766
copy article "Lor ipsumdol: Sitam CON adi Elitseddo Eiusmodt inc UTL Etdolor Mag 1442.2 aliqu…"
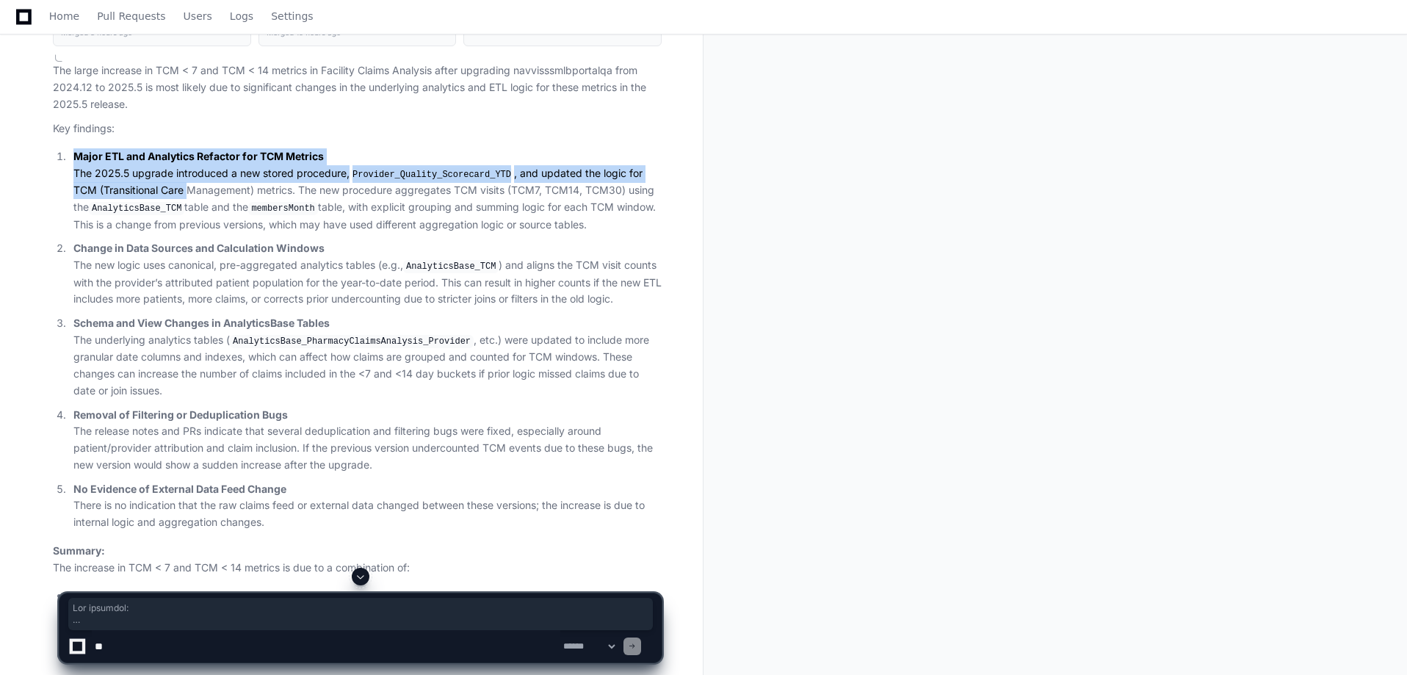
scroll to position [438, 0]
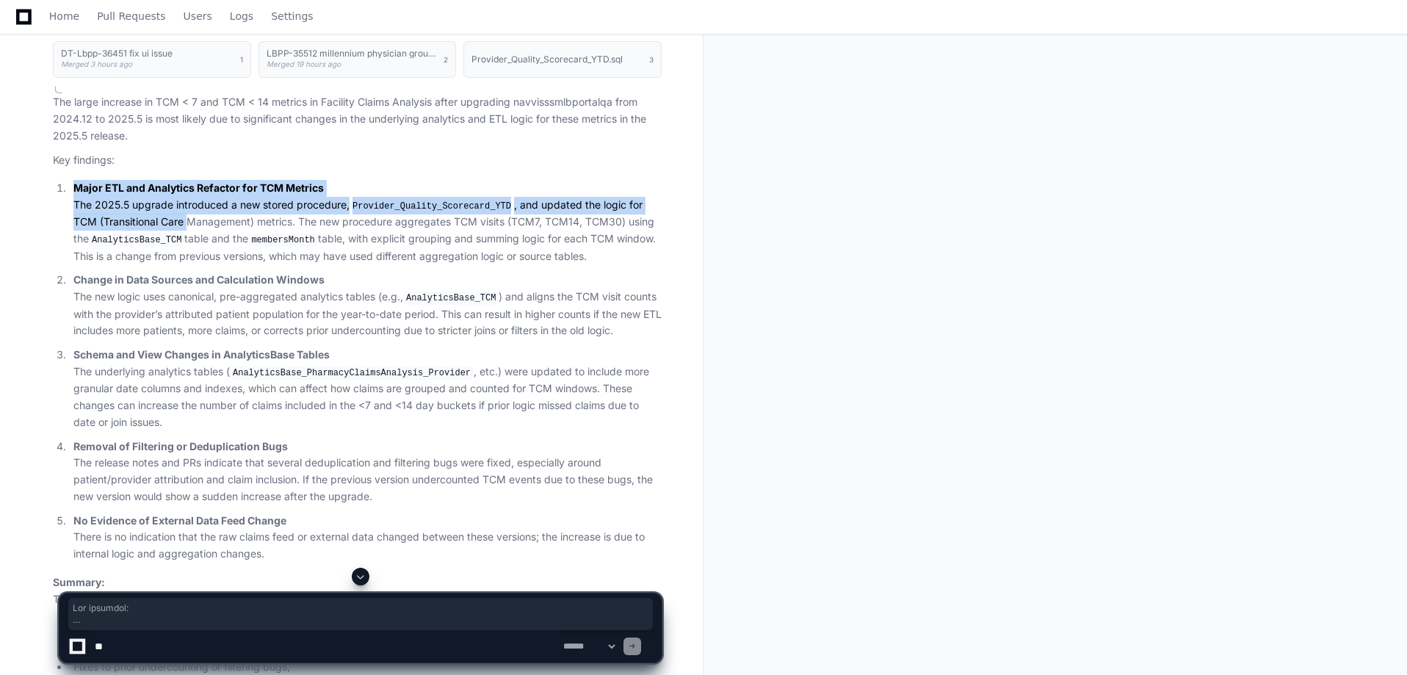
copy article "Lor ipsumdol: Sitam CON adi Elitseddo Eiusmodt inc UTL Etdolor Mag 1442.2 aliqu…"
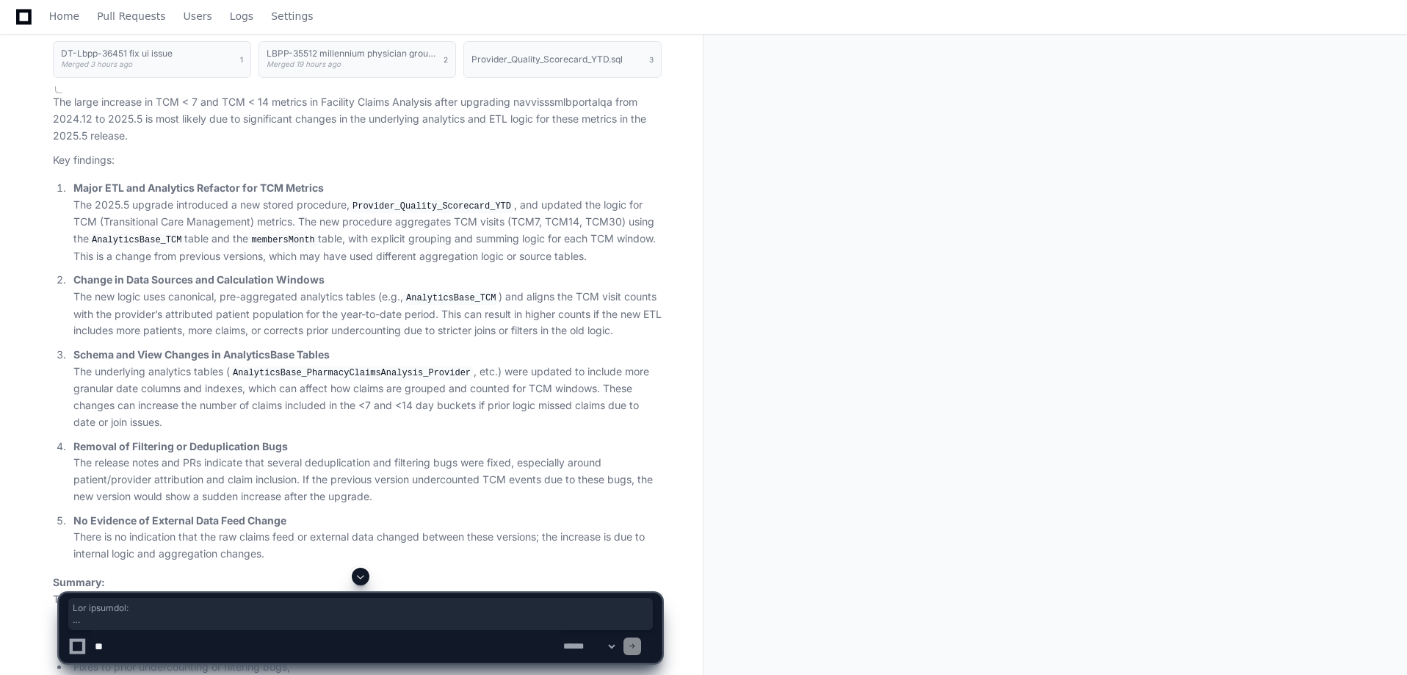
click at [1082, 132] on div "Facility Claims Analysis TCM Increase Inquiry Created by @ agoldfarb now Share …" at bounding box center [703, 276] width 1407 height 1277
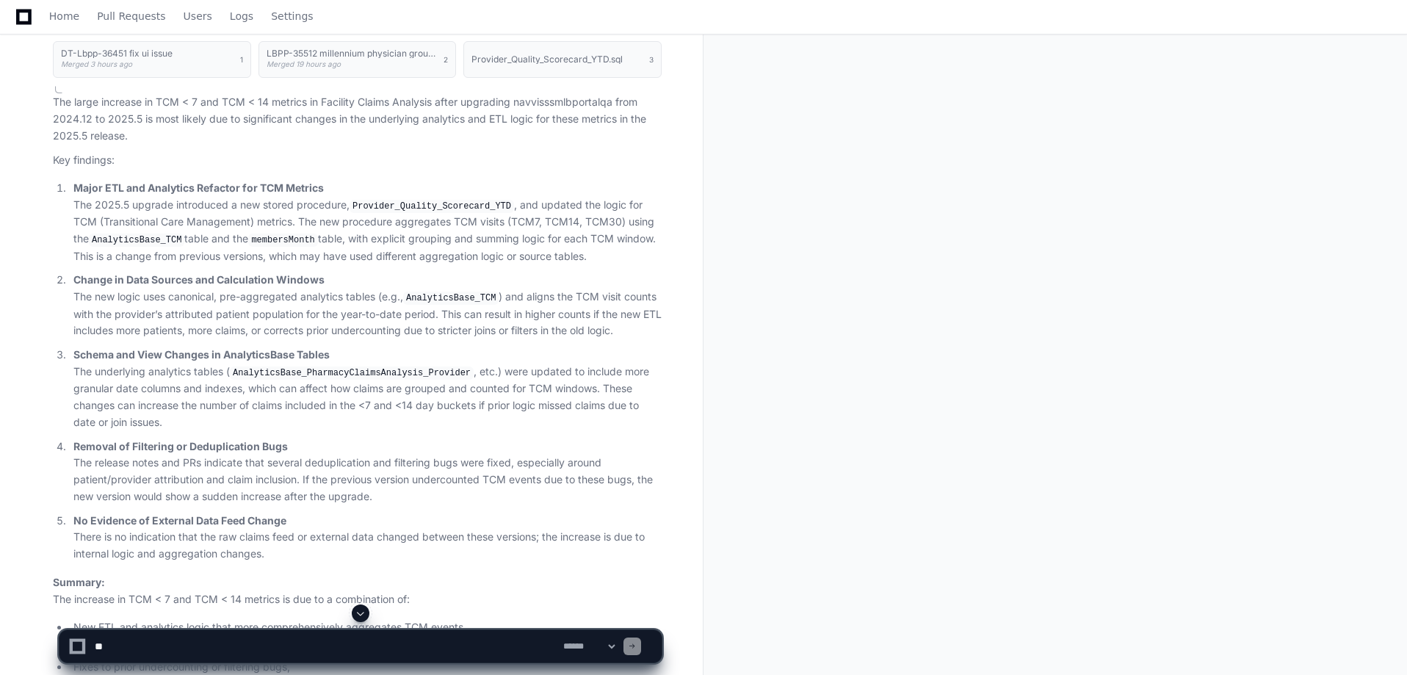
click at [943, 106] on div "Facility Claims Analysis TCM Increase Inquiry Created by @ agoldfarb now Share …" at bounding box center [703, 276] width 1407 height 1277
